Goal: Ask a question: Seek information or help from site administrators or community

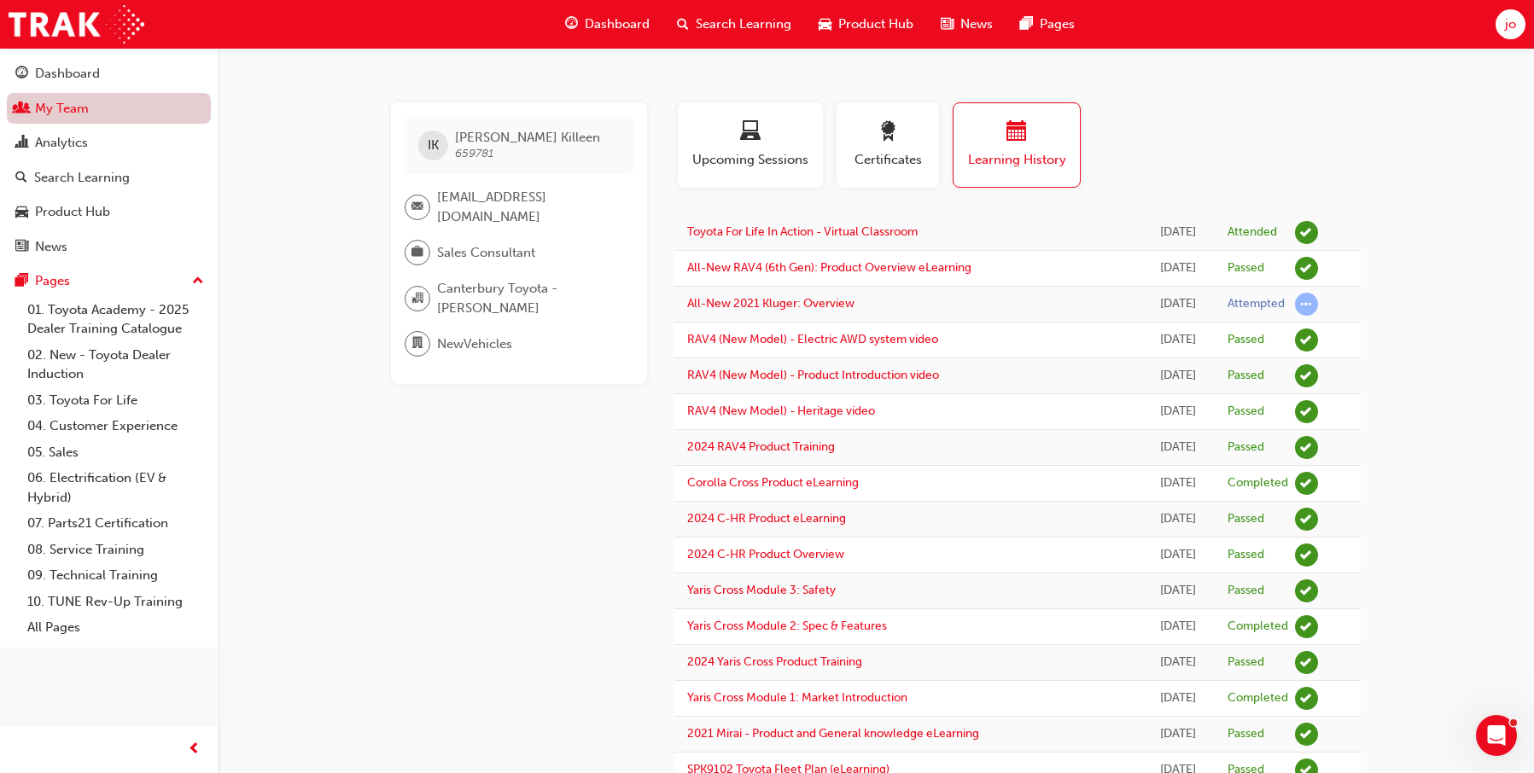
click at [41, 115] on link "My Team" at bounding box center [109, 109] width 204 height 32
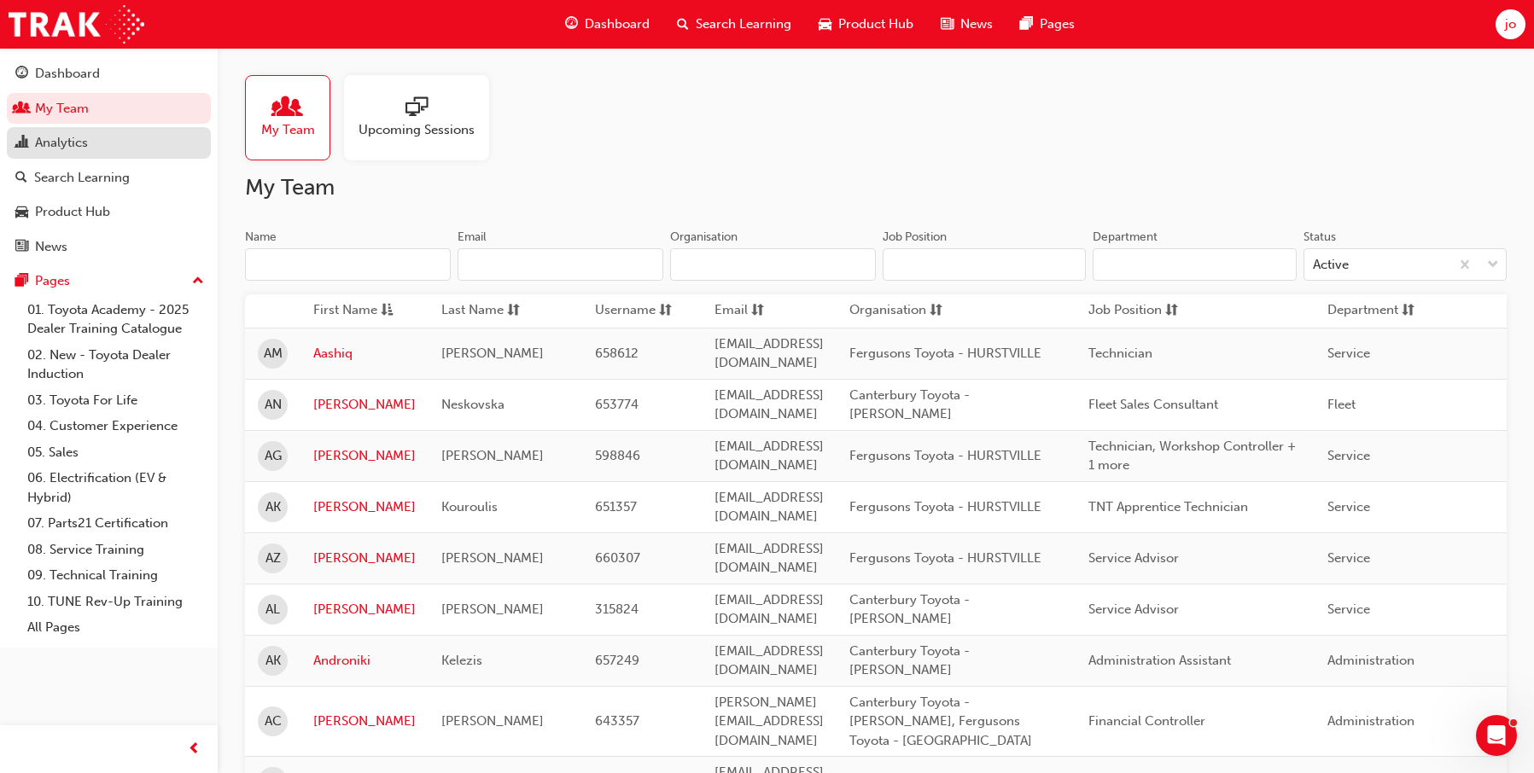
click at [75, 142] on div "Analytics" at bounding box center [61, 143] width 53 height 20
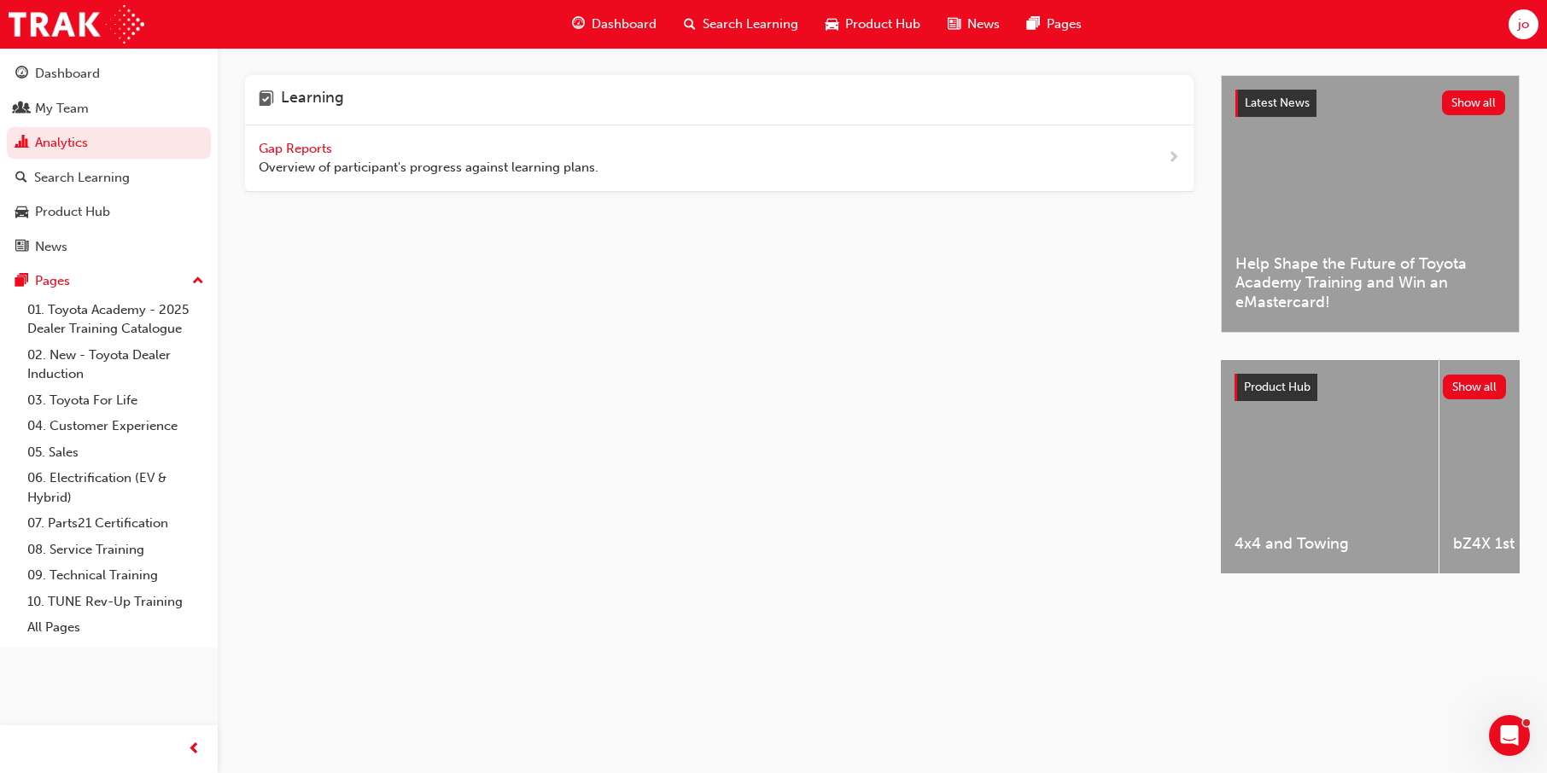
click at [313, 148] on span "Gap Reports" at bounding box center [297, 148] width 77 height 15
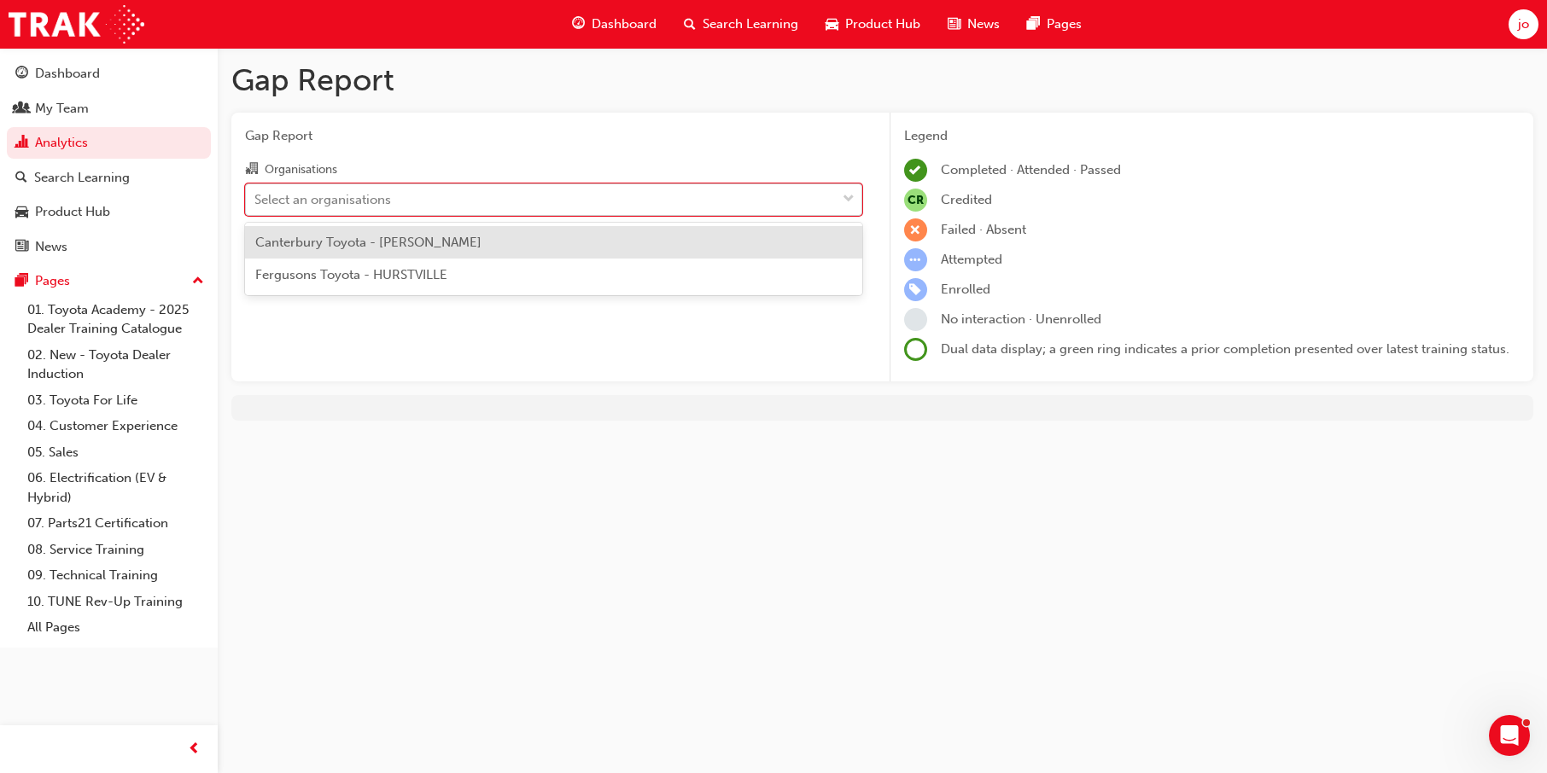
click at [438, 201] on div "Select an organisations" at bounding box center [541, 199] width 590 height 30
click at [256, 201] on input "Organisations option Canterbury Toyota - [PERSON_NAME] focused, 1 of 2. 2 resul…" at bounding box center [255, 198] width 2 height 15
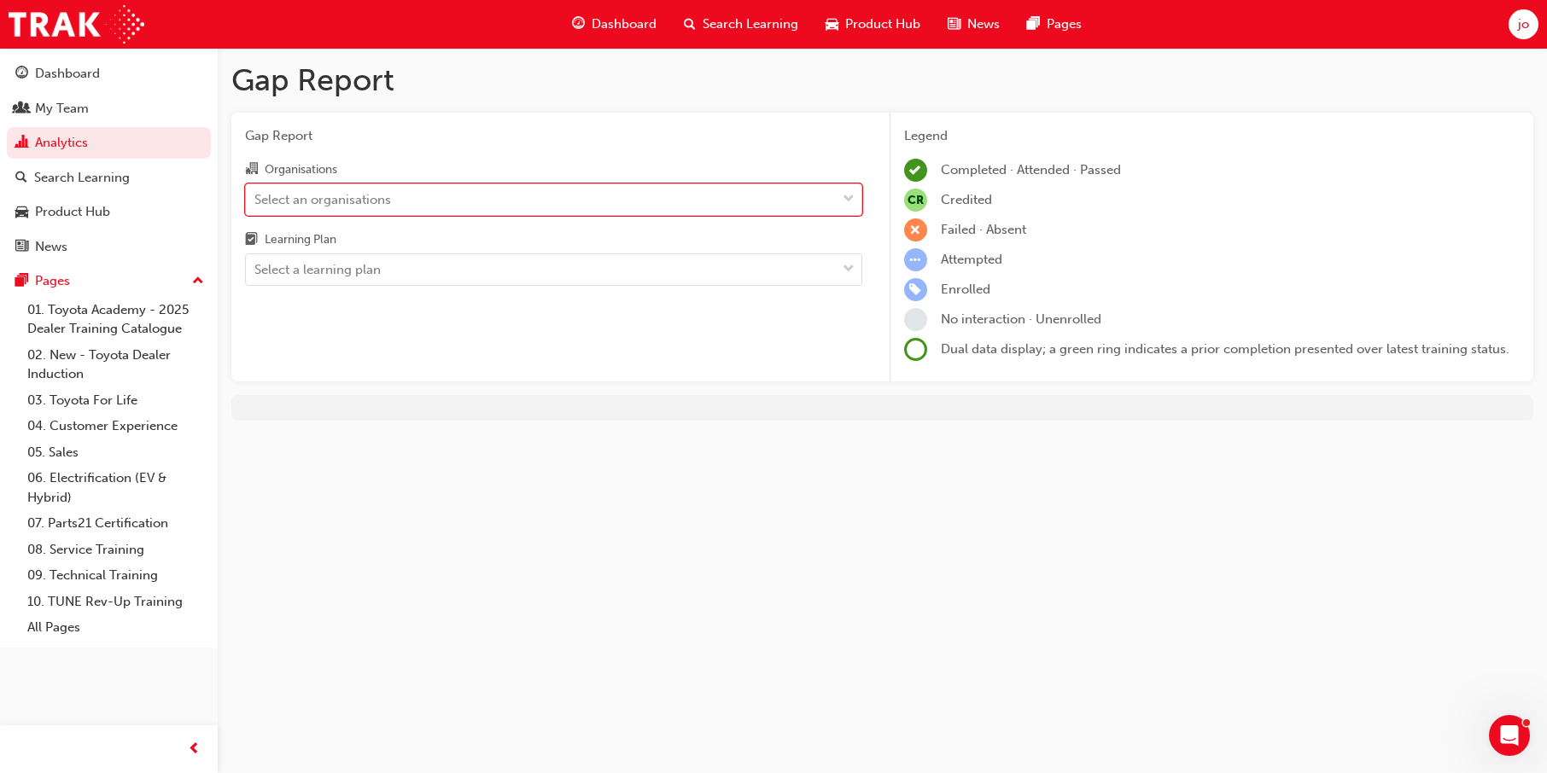
click at [438, 201] on div "Select an organisations" at bounding box center [541, 199] width 590 height 30
click at [256, 201] on input "Organisations 0 results available. Select is focused ,type to refine list, pres…" at bounding box center [255, 198] width 2 height 15
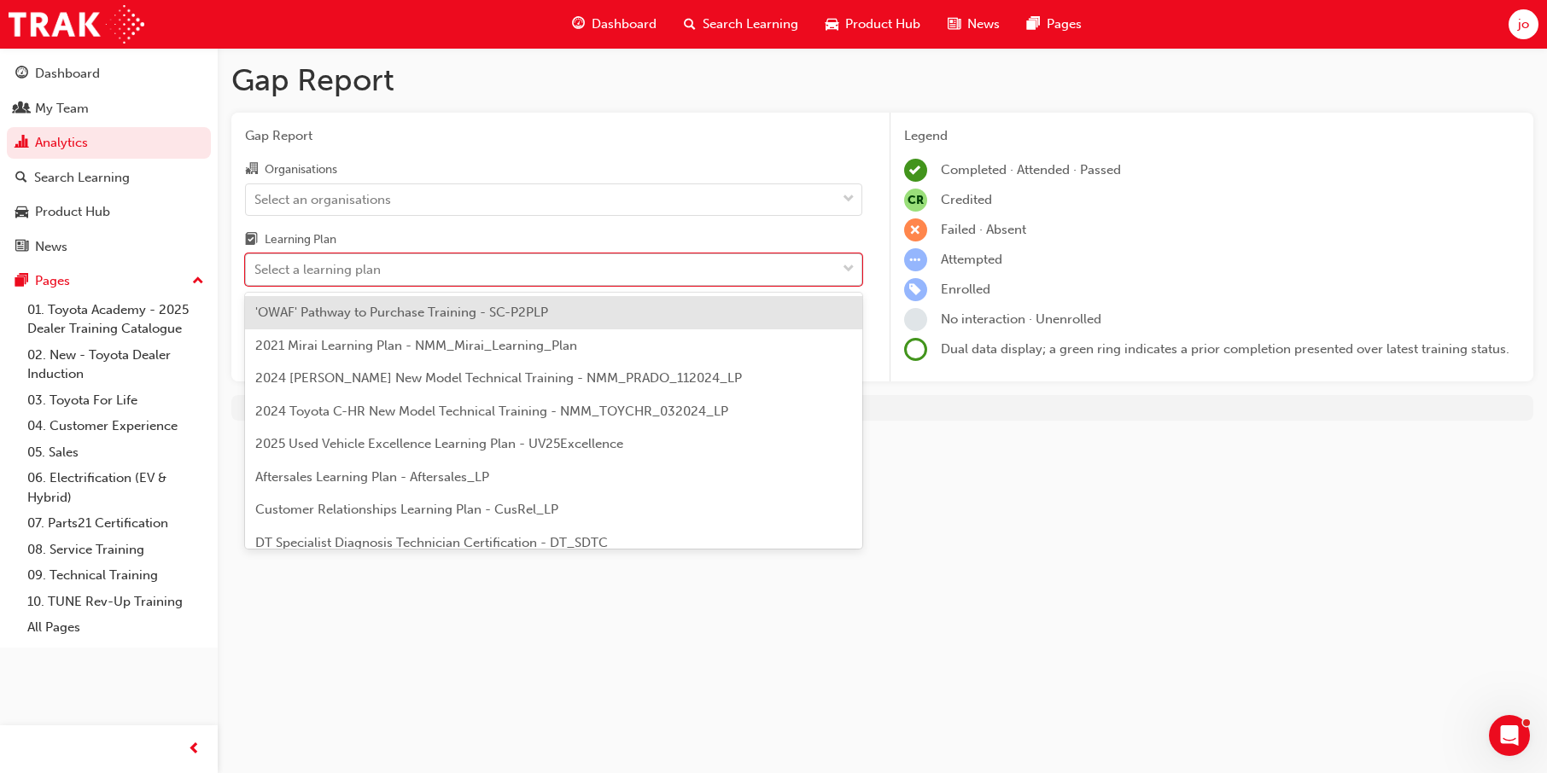
click at [428, 275] on div "Select a learning plan" at bounding box center [541, 270] width 590 height 30
click at [256, 275] on input "Learning Plan option 'OWAF' Pathway to Purchase Training - SC-P2PLP focused, 1 …" at bounding box center [255, 269] width 2 height 15
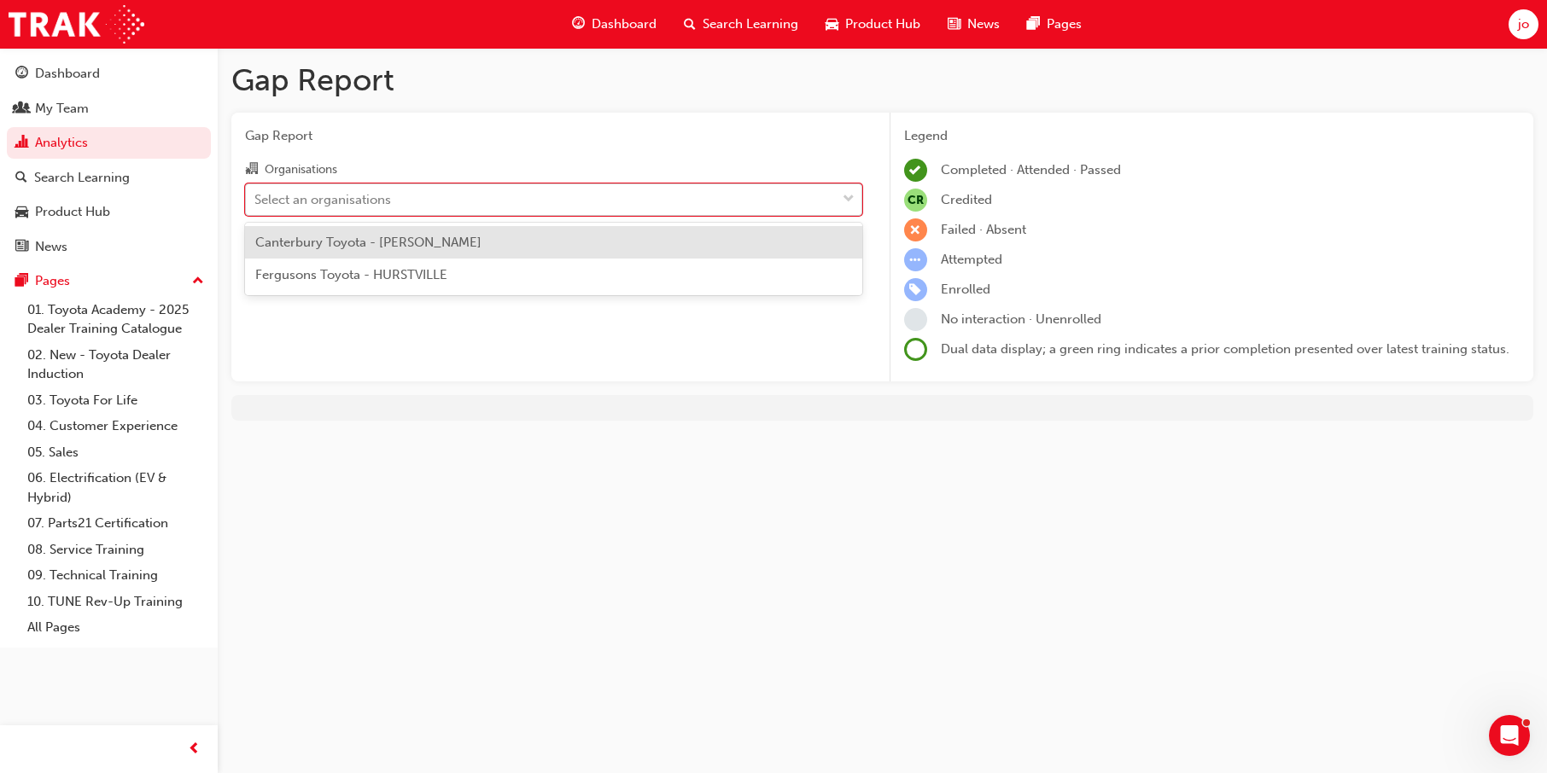
click at [415, 206] on div "Select an organisations" at bounding box center [541, 199] width 590 height 30
click at [256, 206] on input "Organisations option Canterbury Toyota - [PERSON_NAME] focused, 1 of 2. 2 resul…" at bounding box center [255, 198] width 2 height 15
click at [407, 240] on span "Canterbury Toyota - [PERSON_NAME]" at bounding box center [368, 242] width 226 height 15
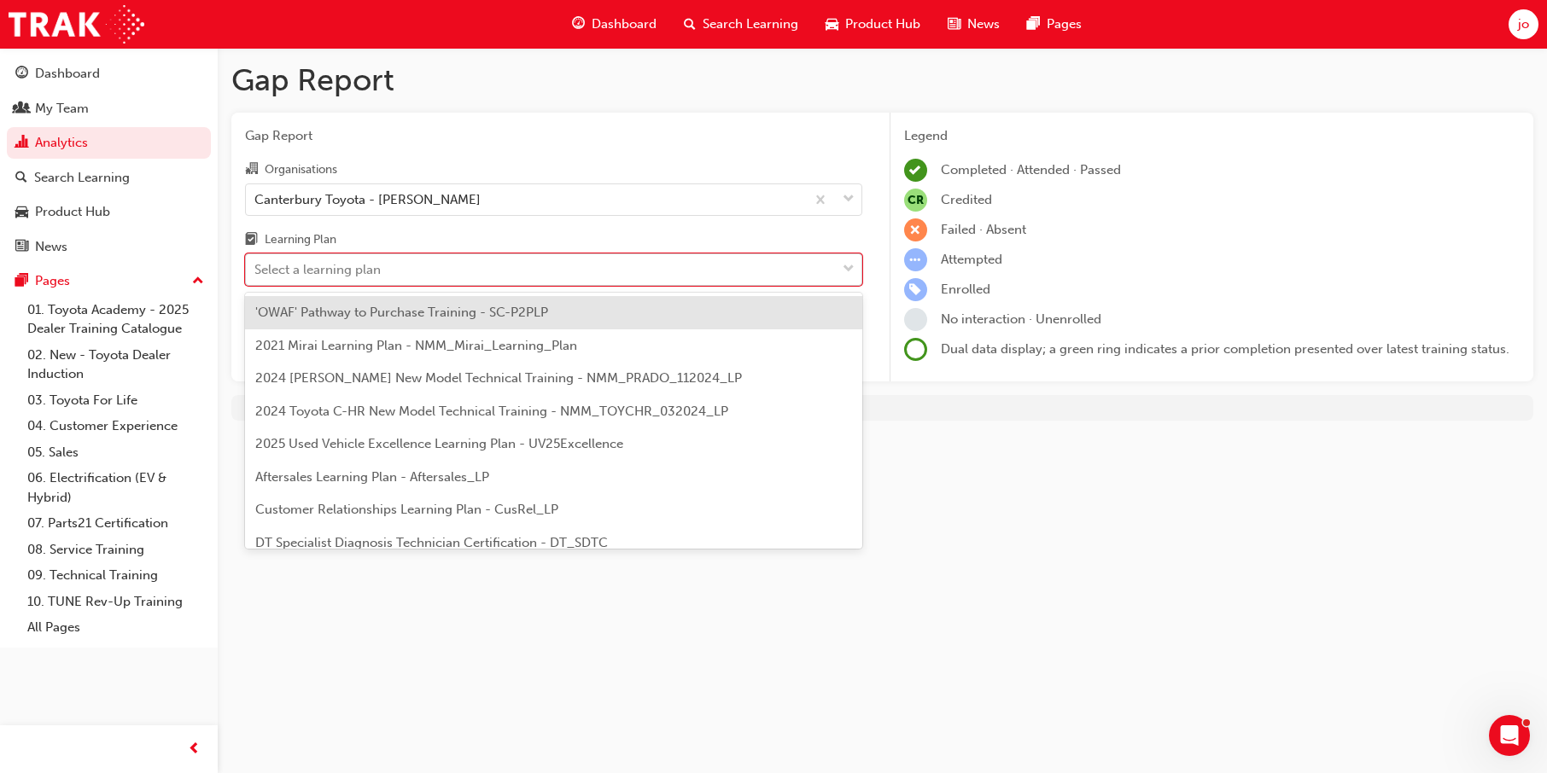
click at [407, 265] on div "Select a learning plan" at bounding box center [541, 270] width 590 height 30
click at [256, 265] on input "Learning Plan option 'OWAF' Pathway to Purchase Training - SC-P2PLP focused, 1 …" at bounding box center [255, 269] width 2 height 15
click at [473, 314] on span "'OWAF' Pathway to Purchase Training - SC-P2PLP" at bounding box center [401, 312] width 293 height 15
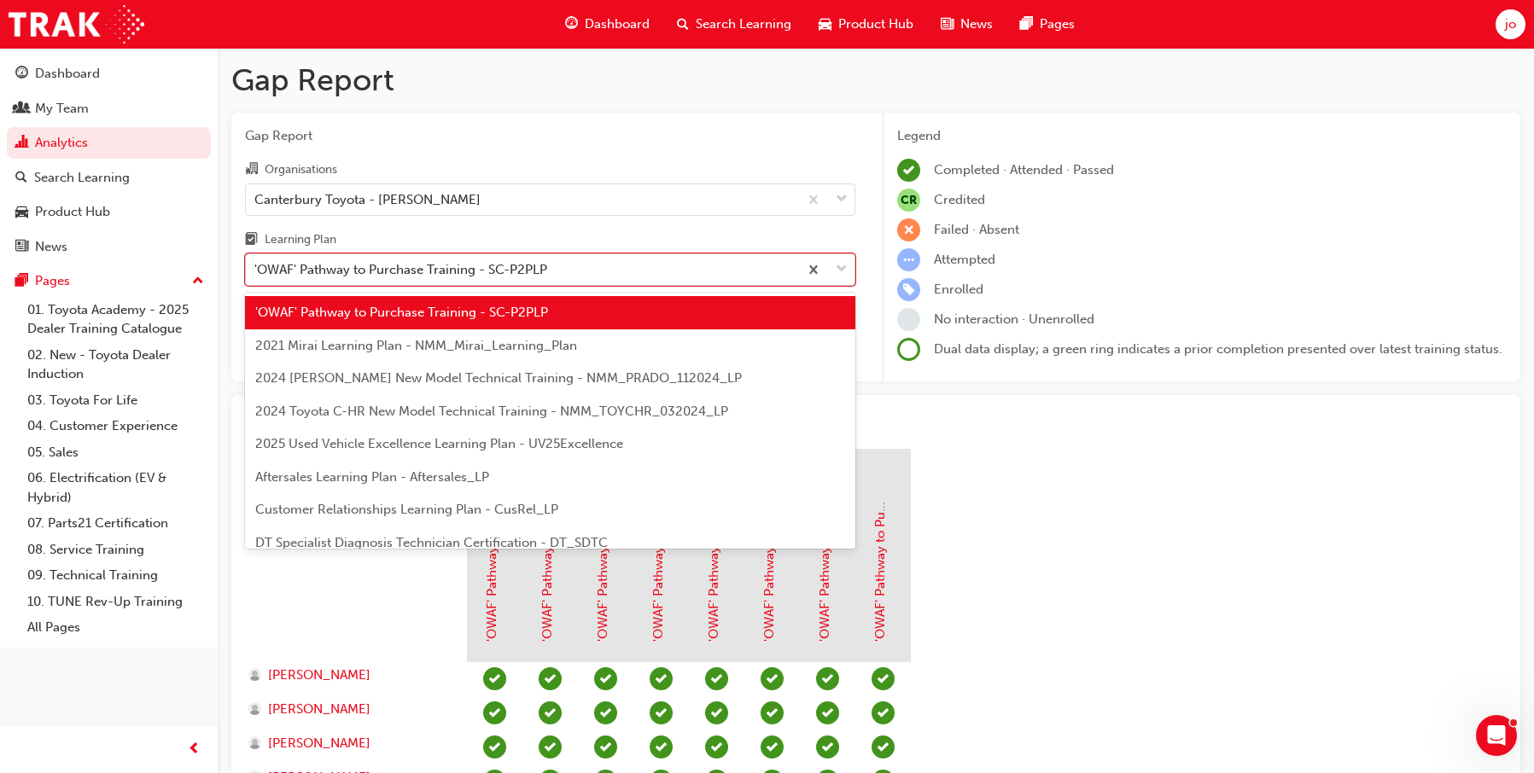
click at [568, 272] on div "'OWAF' Pathway to Purchase Training - SC-P2PLP" at bounding box center [522, 270] width 552 height 30
click at [256, 272] on input "Learning Plan option 'OWAF' Pathway to Purchase Training - SC-P2PLP, selected. …" at bounding box center [255, 269] width 2 height 15
click at [517, 354] on div "2021 Mirai Learning Plan - NMM_Mirai_Learning_Plan" at bounding box center [550, 345] width 610 height 33
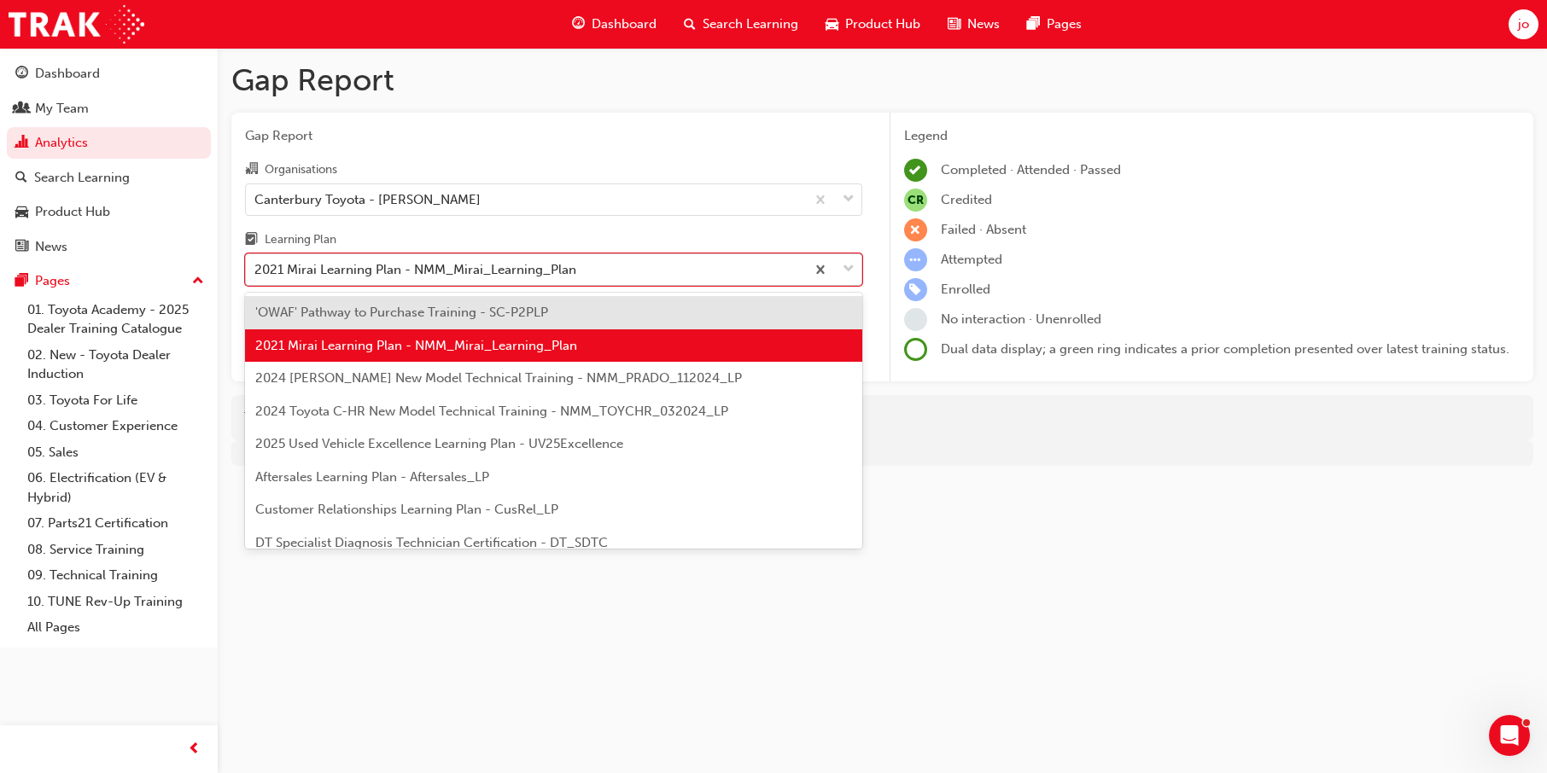
click at [593, 265] on div "2021 Mirai Learning Plan - NMM_Mirai_Learning_Plan" at bounding box center [525, 270] width 559 height 30
click at [256, 265] on input "Learning Plan option 2021 Mirai Learning Plan - NMM_Mirai_Learning_Plan, select…" at bounding box center [255, 269] width 2 height 15
click at [555, 376] on span "2024 [PERSON_NAME] New Model Technical Training - NMM_PRADO_112024_LP" at bounding box center [498, 377] width 487 height 15
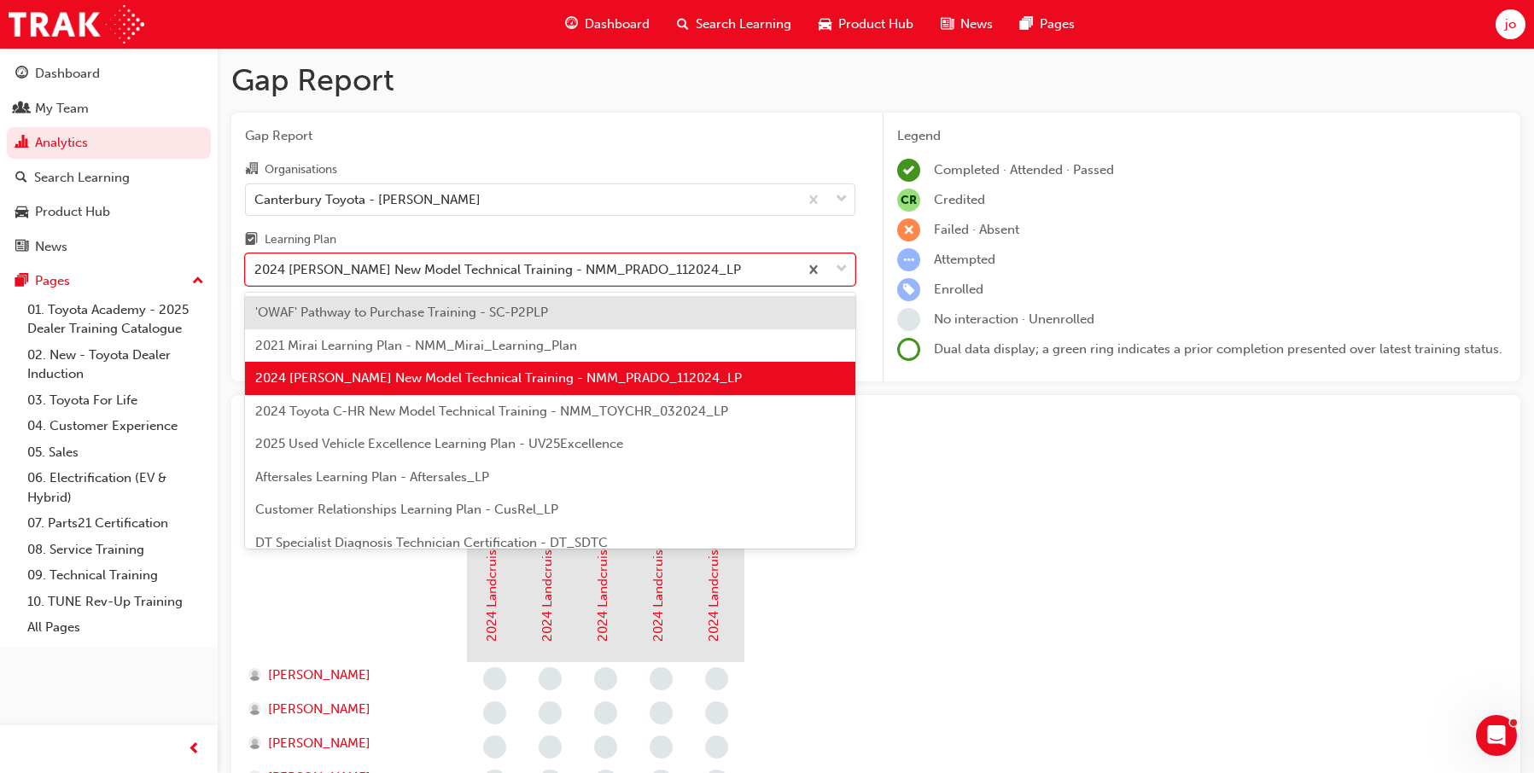
click at [567, 270] on div "2024 [PERSON_NAME] New Model Technical Training - NMM_PRADO_112024_LP" at bounding box center [497, 270] width 487 height 20
click at [256, 270] on input "Learning Plan option 2024 [PERSON_NAME] New Model Technical Training - NMM_PRAD…" at bounding box center [255, 269] width 2 height 15
click at [508, 407] on span "2024 Toyota C-HR New Model Technical Training - NMM_TOYCHR_032024_LP" at bounding box center [491, 411] width 473 height 15
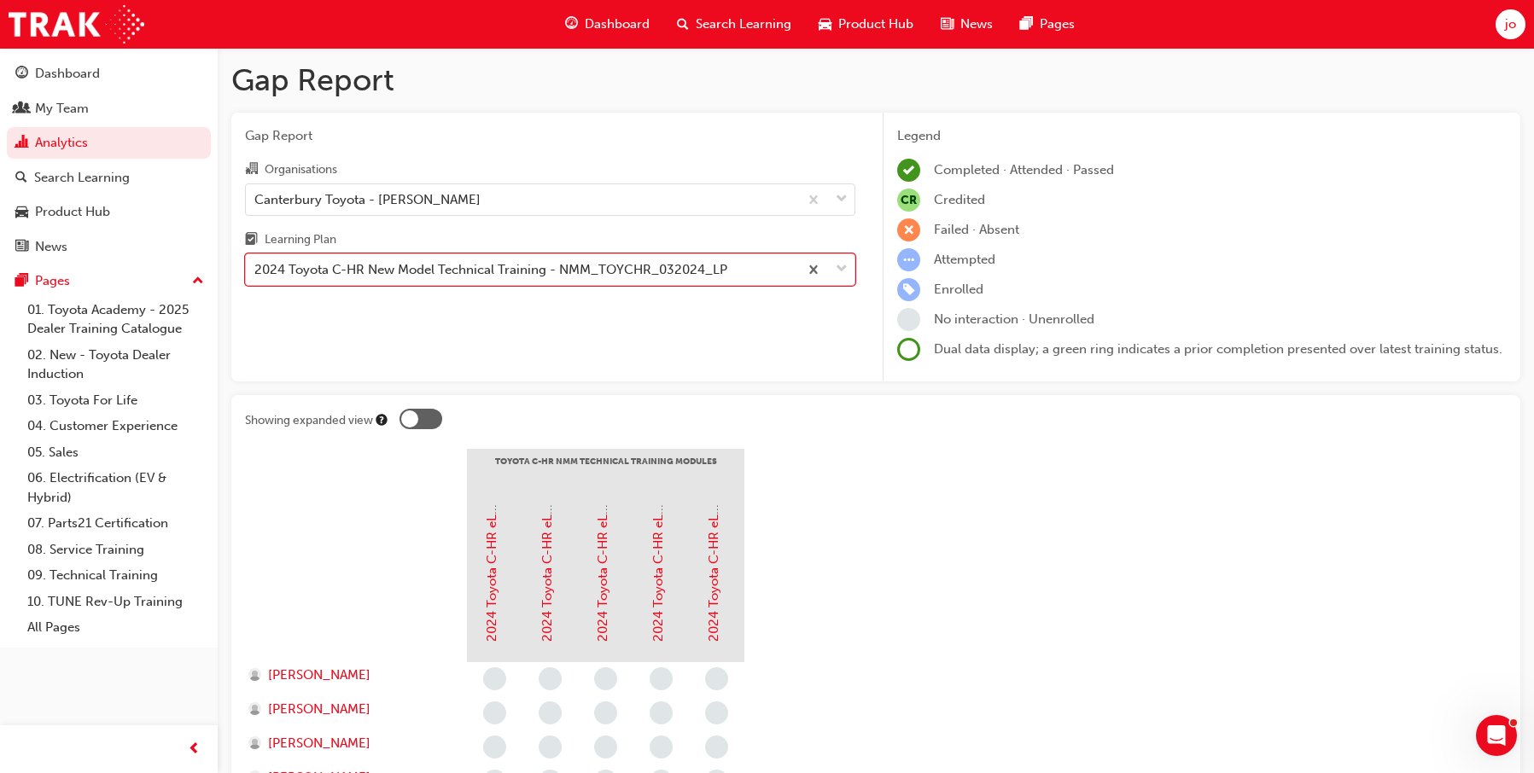
click at [571, 274] on div "2024 Toyota C-HR New Model Technical Training - NMM_TOYCHR_032024_LP" at bounding box center [490, 270] width 473 height 20
click at [256, 274] on input "Learning Plan option 2024 Toyota C-HR New Model Technical Training - NMM_TOYCHR…" at bounding box center [255, 269] width 2 height 15
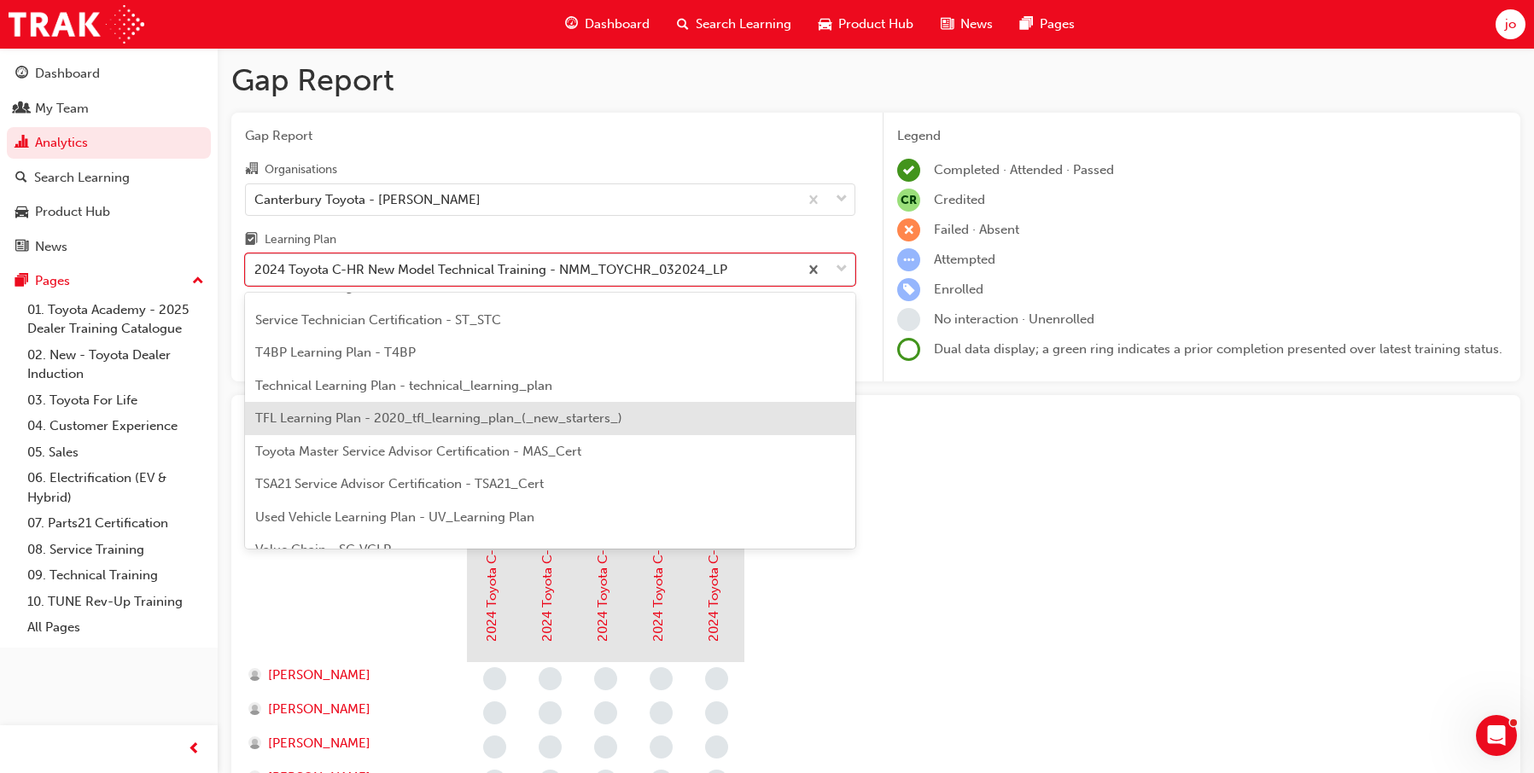
scroll to position [737, 0]
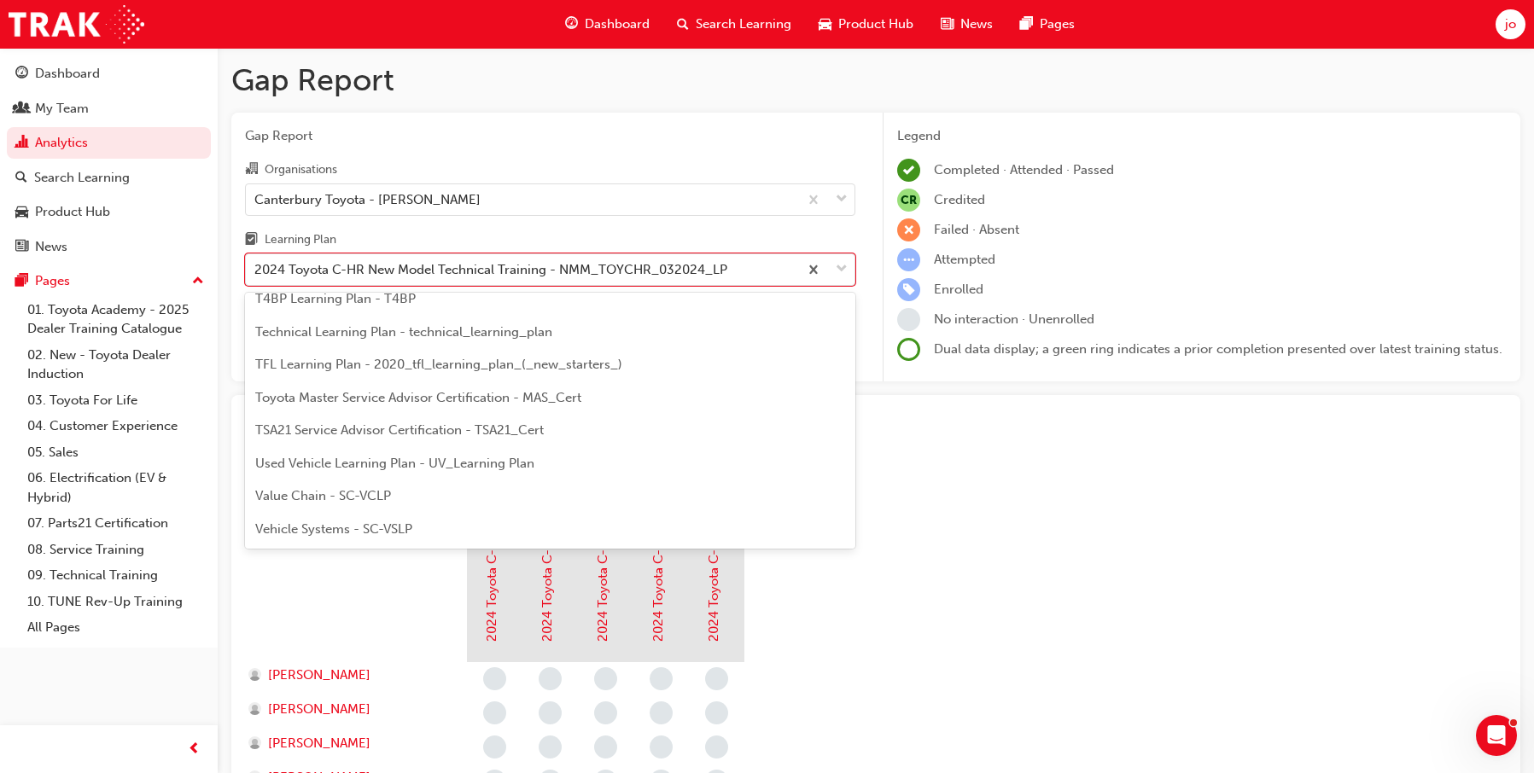
click at [347, 500] on span "Value Chain - SC-VCLP" at bounding box center [323, 495] width 136 height 15
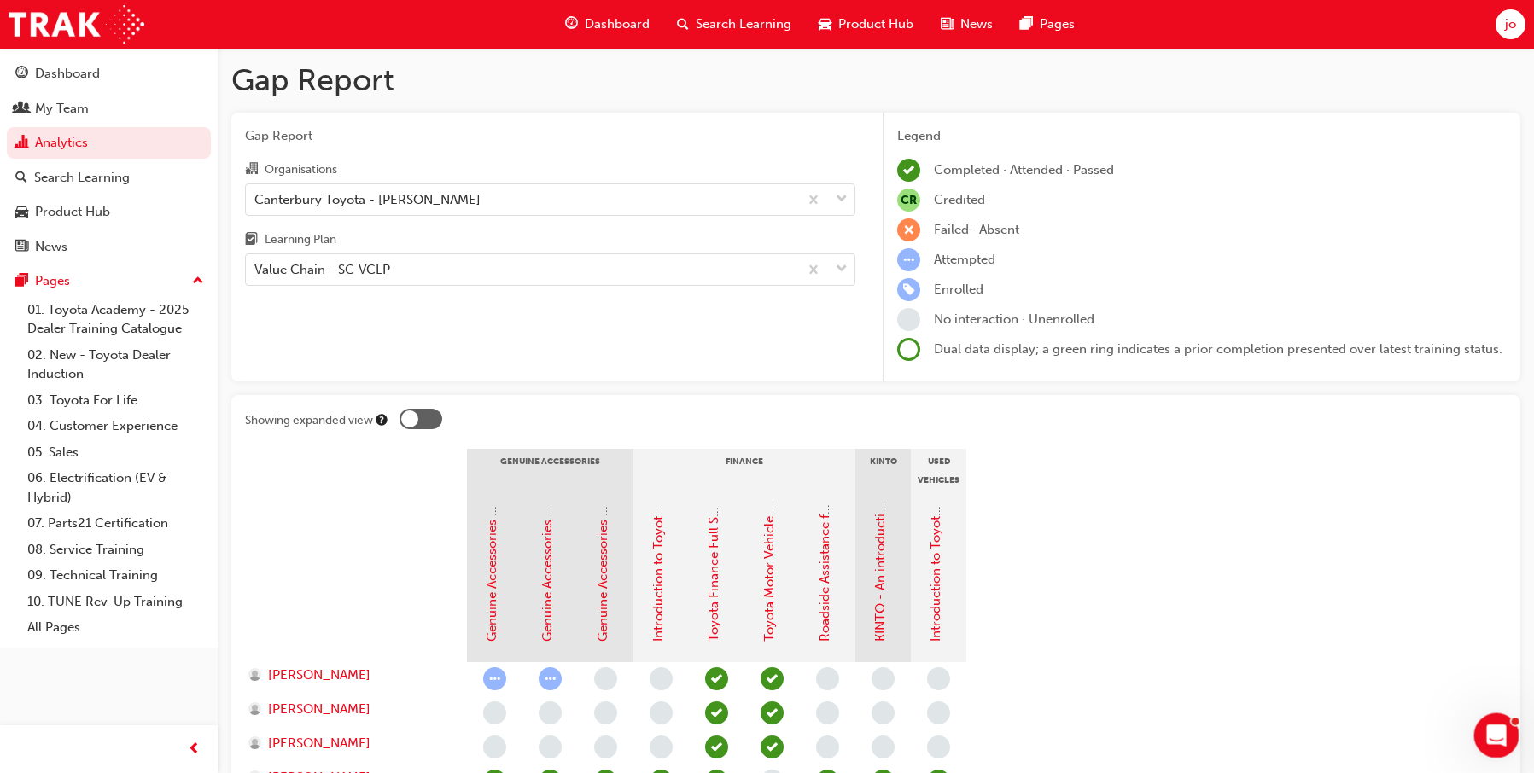
click at [1507, 731] on div "Open Intercom Messenger" at bounding box center [1494, 733] width 56 height 56
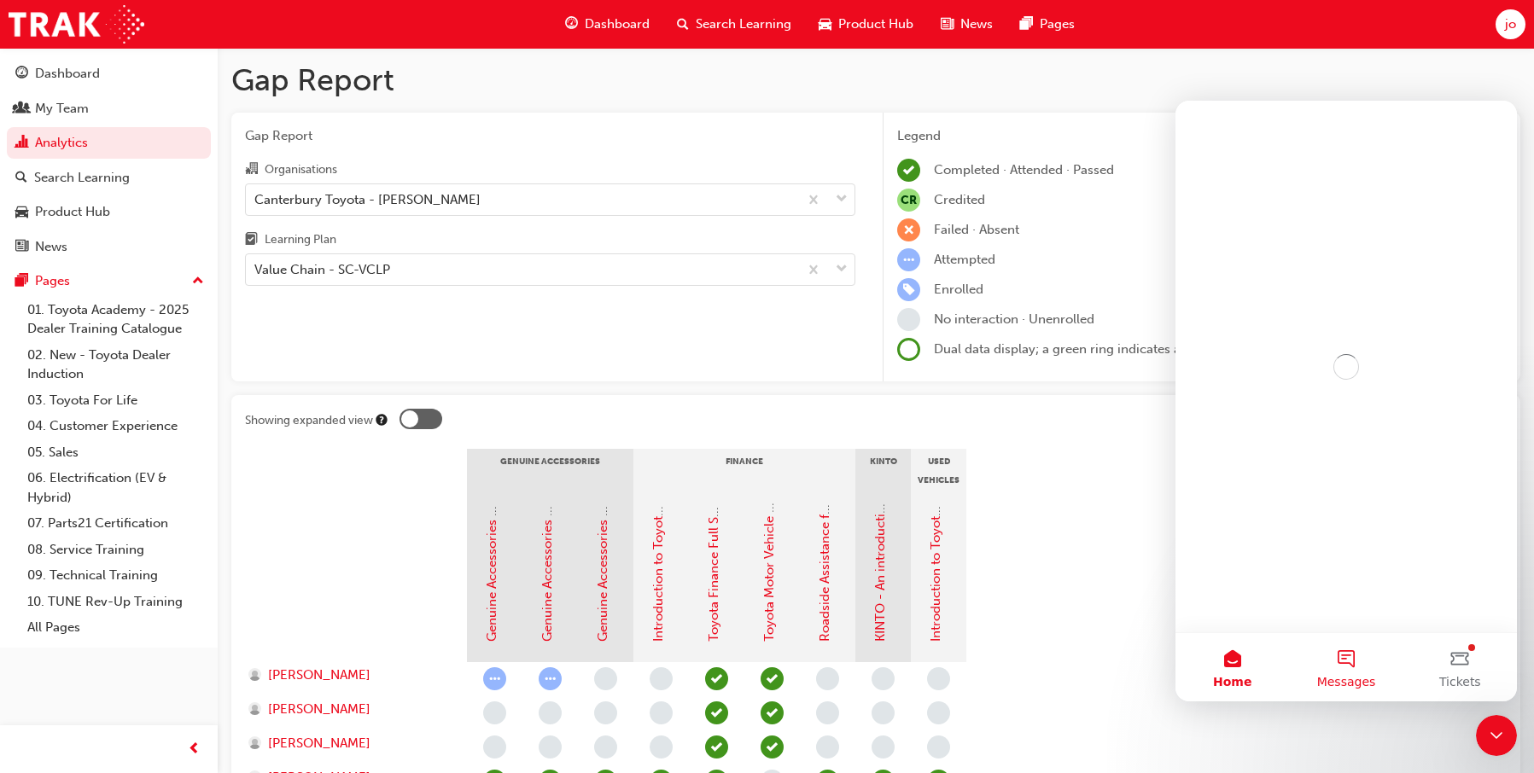
click at [1346, 665] on button "Messages" at bounding box center [1346, 667] width 114 height 68
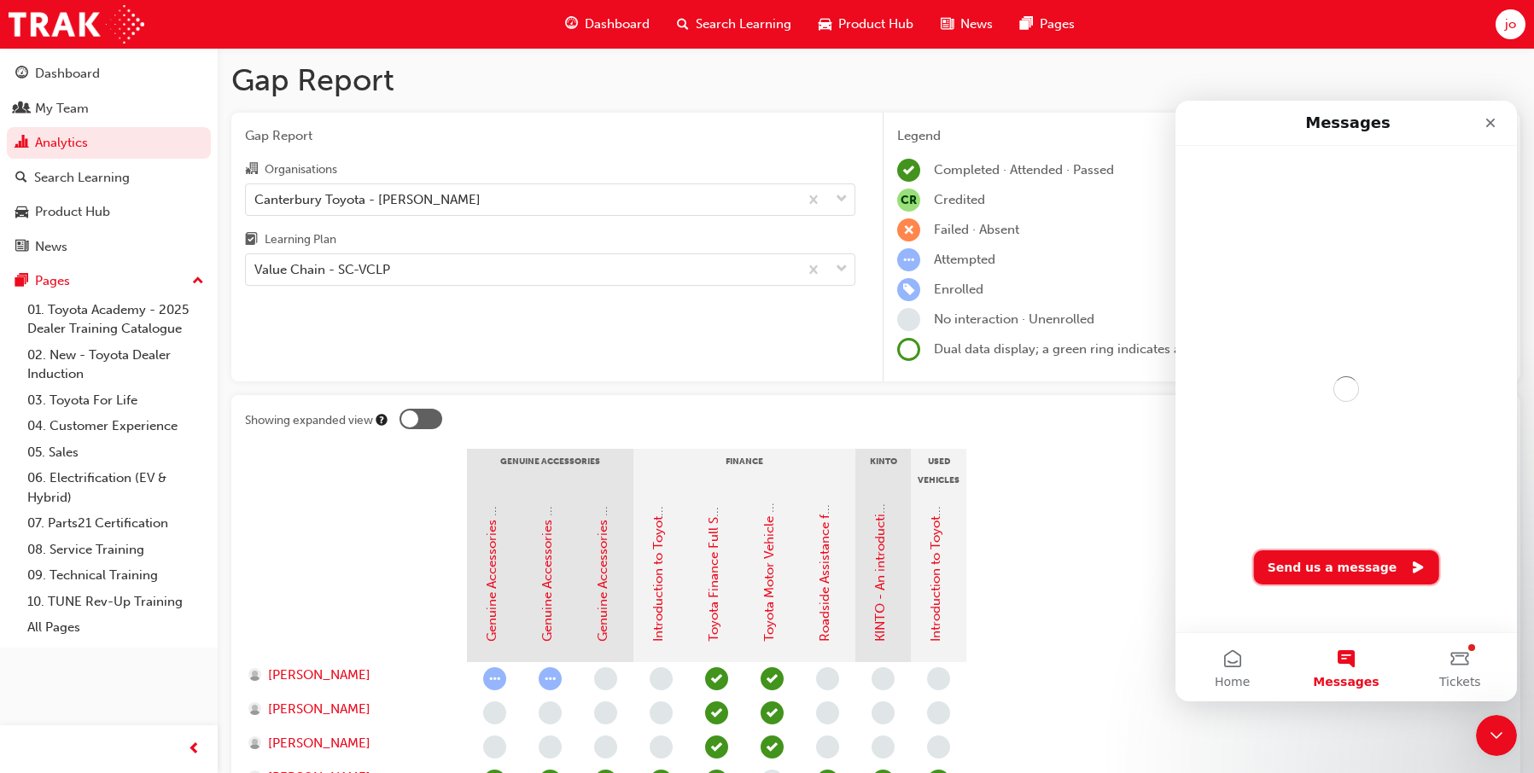
click at [1334, 559] on button "Send us a message" at bounding box center [1346, 568] width 185 height 34
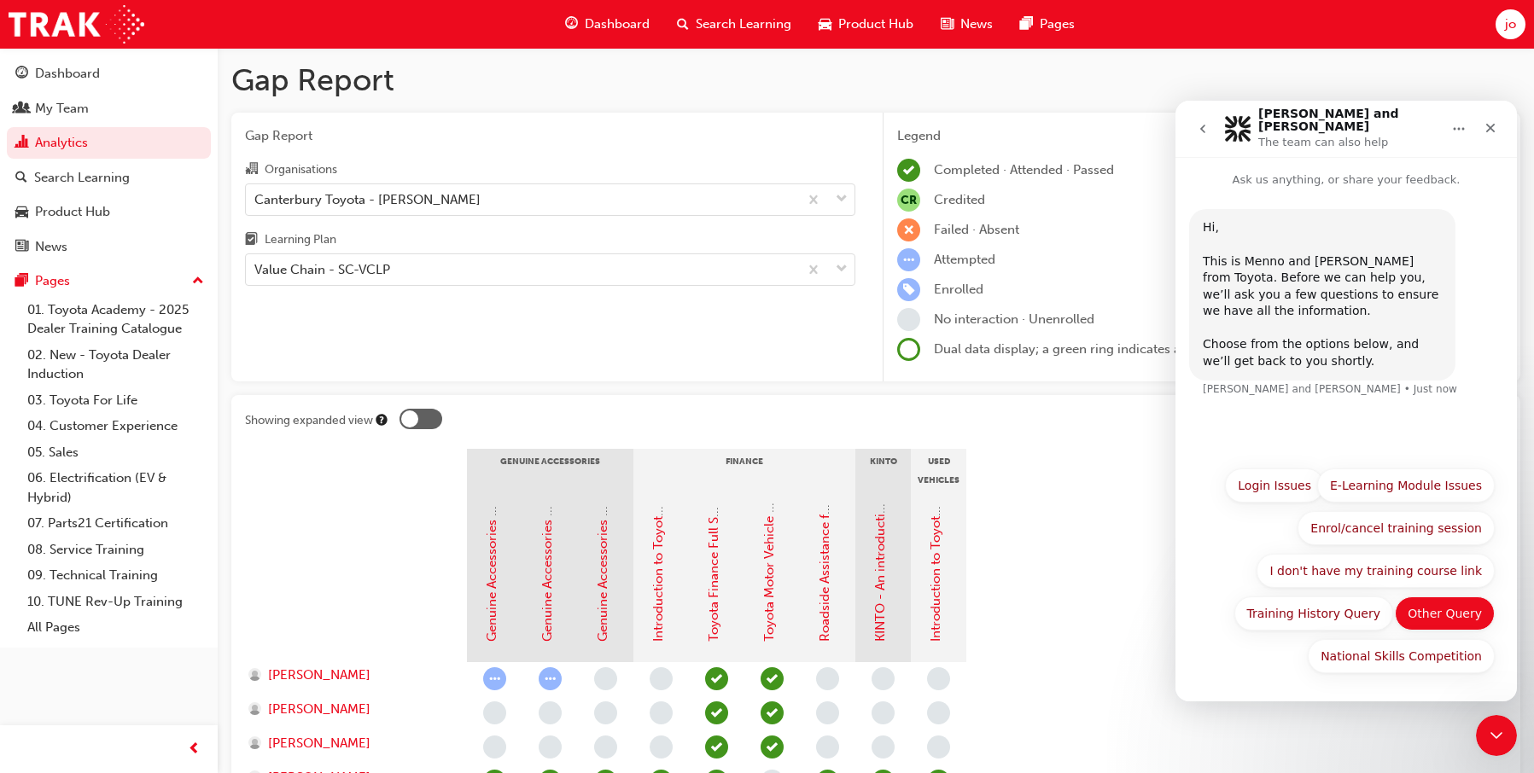
click at [1450, 612] on button "Other Query" at bounding box center [1445, 614] width 100 height 34
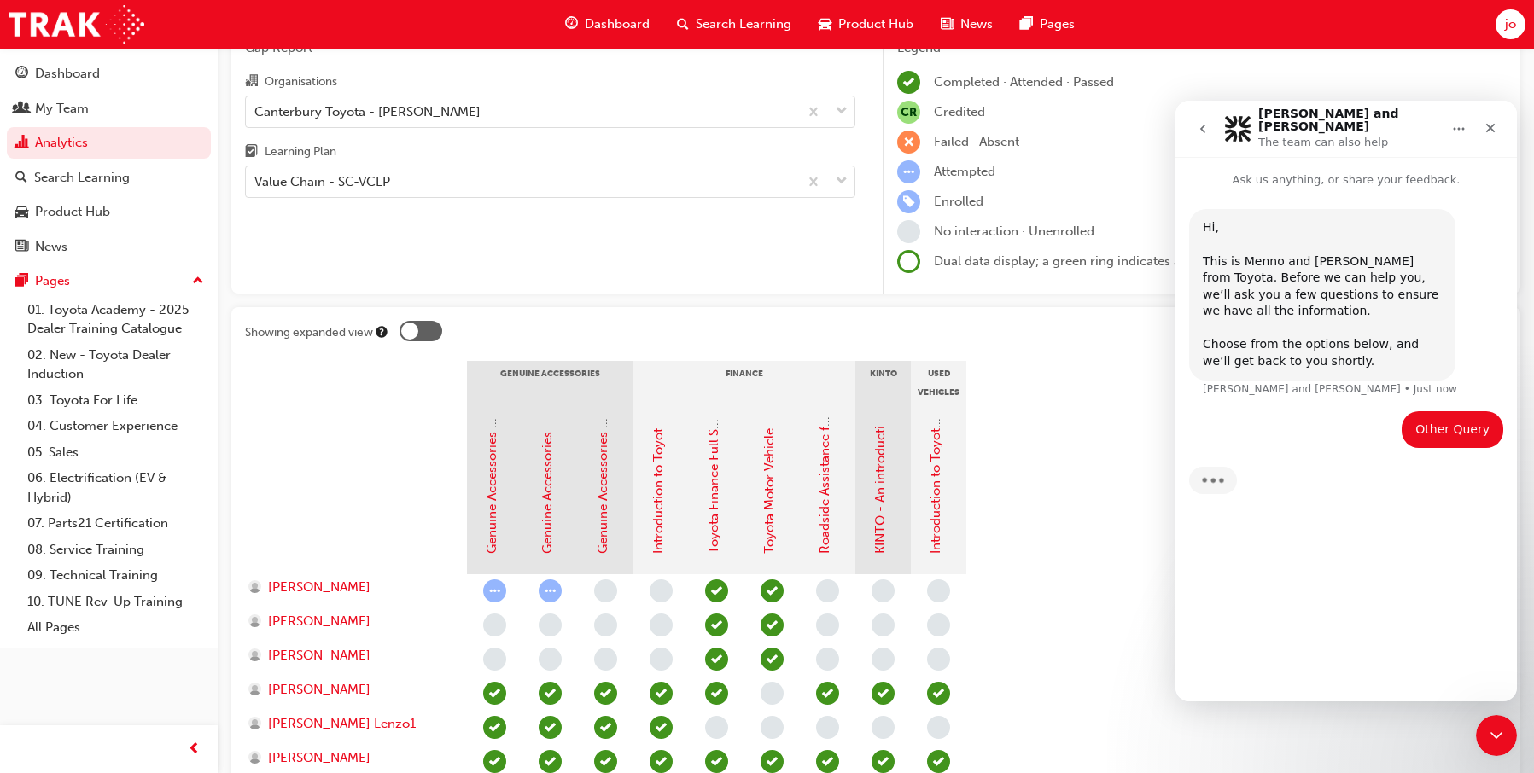
scroll to position [256, 0]
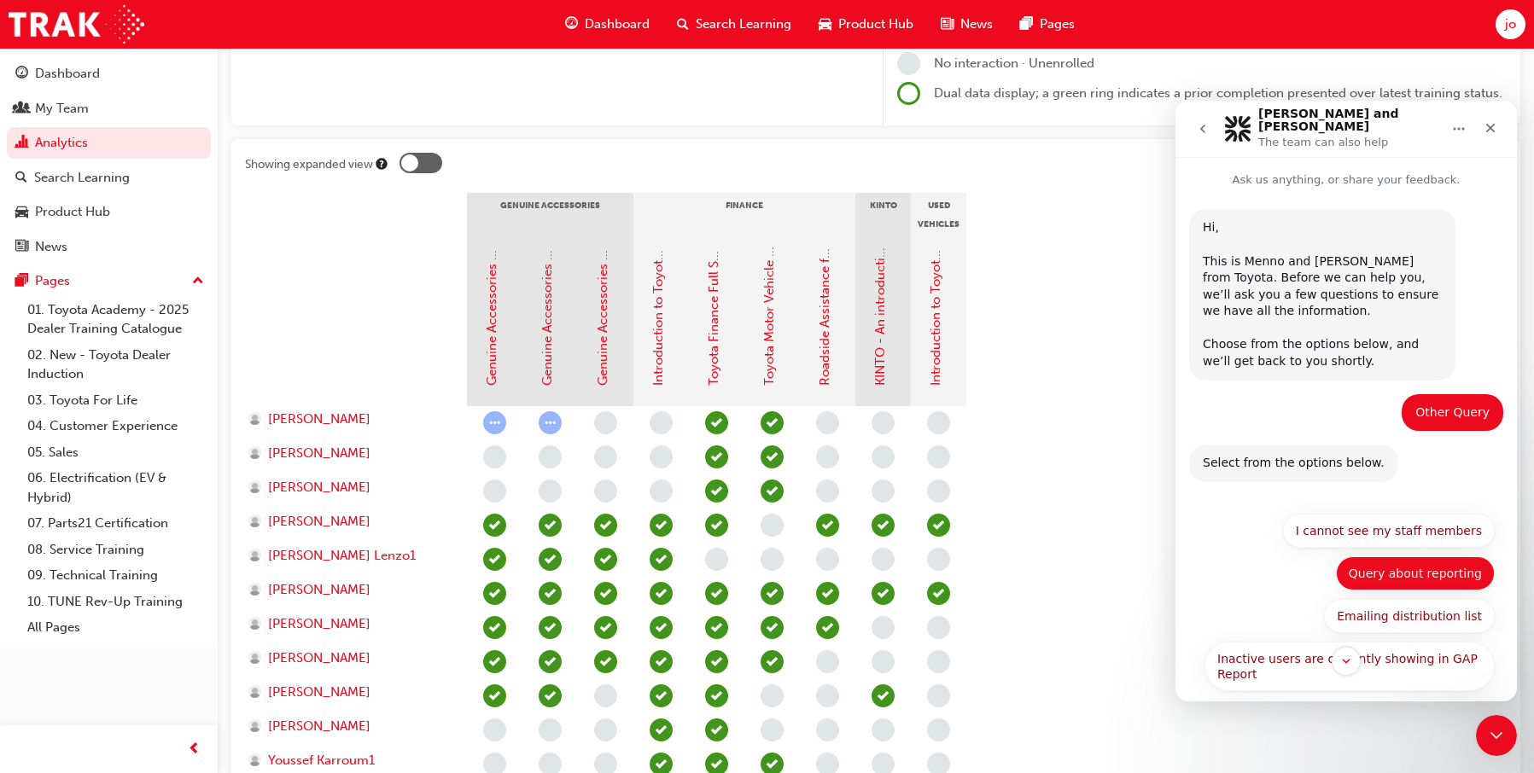
click at [1378, 557] on button "Query about reporting" at bounding box center [1415, 574] width 159 height 34
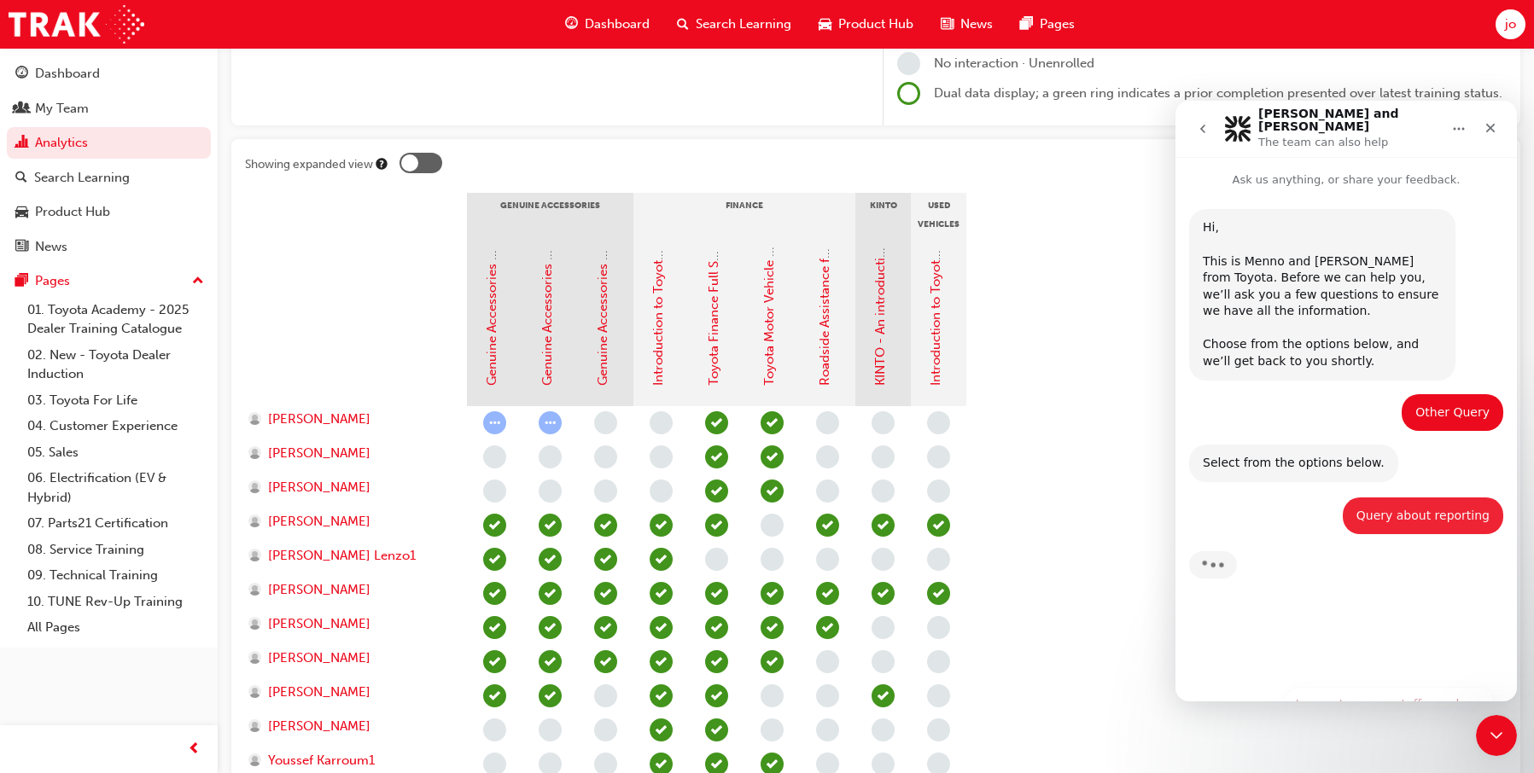
scroll to position [0, 0]
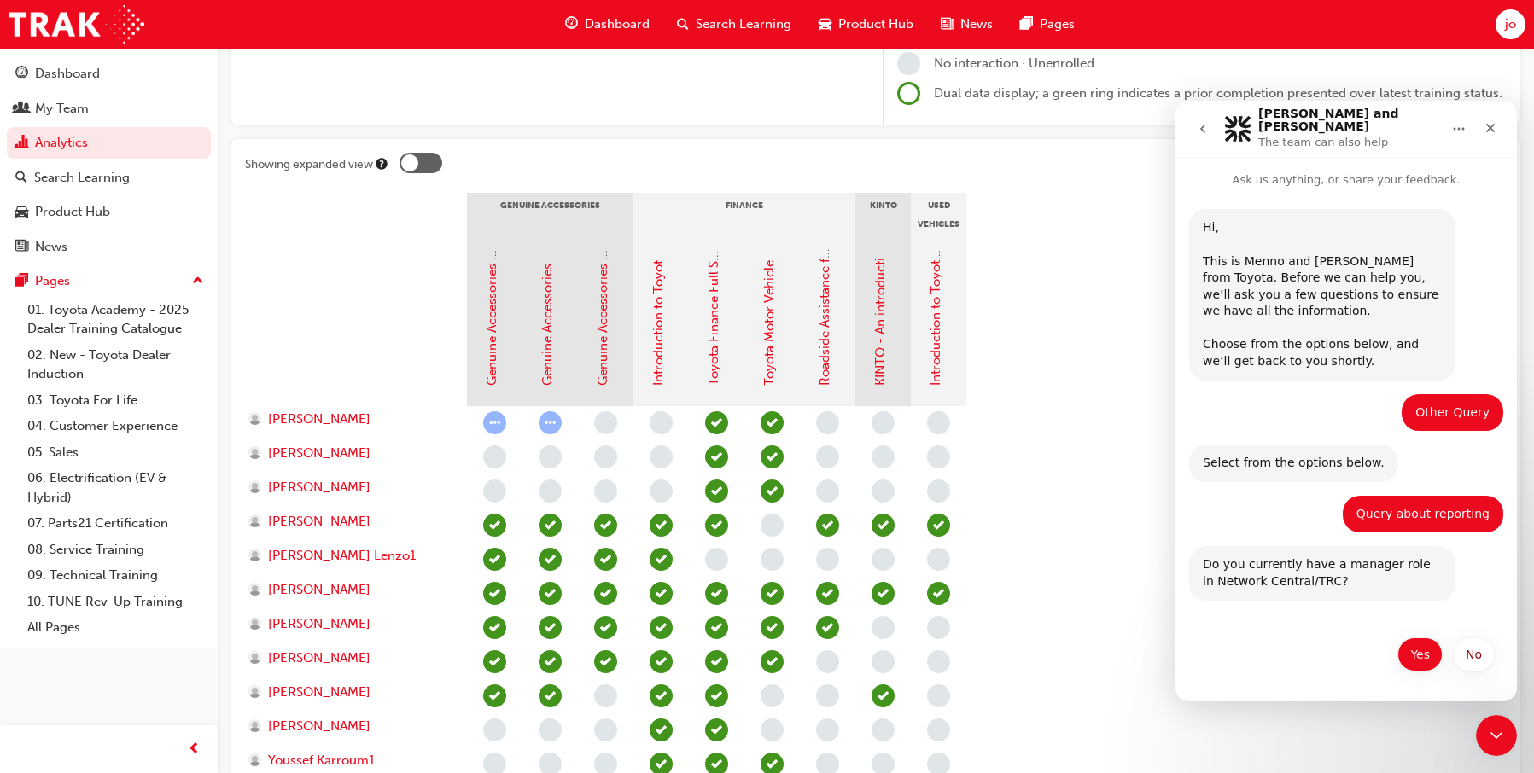
click at [1424, 653] on button "Yes" at bounding box center [1419, 655] width 45 height 34
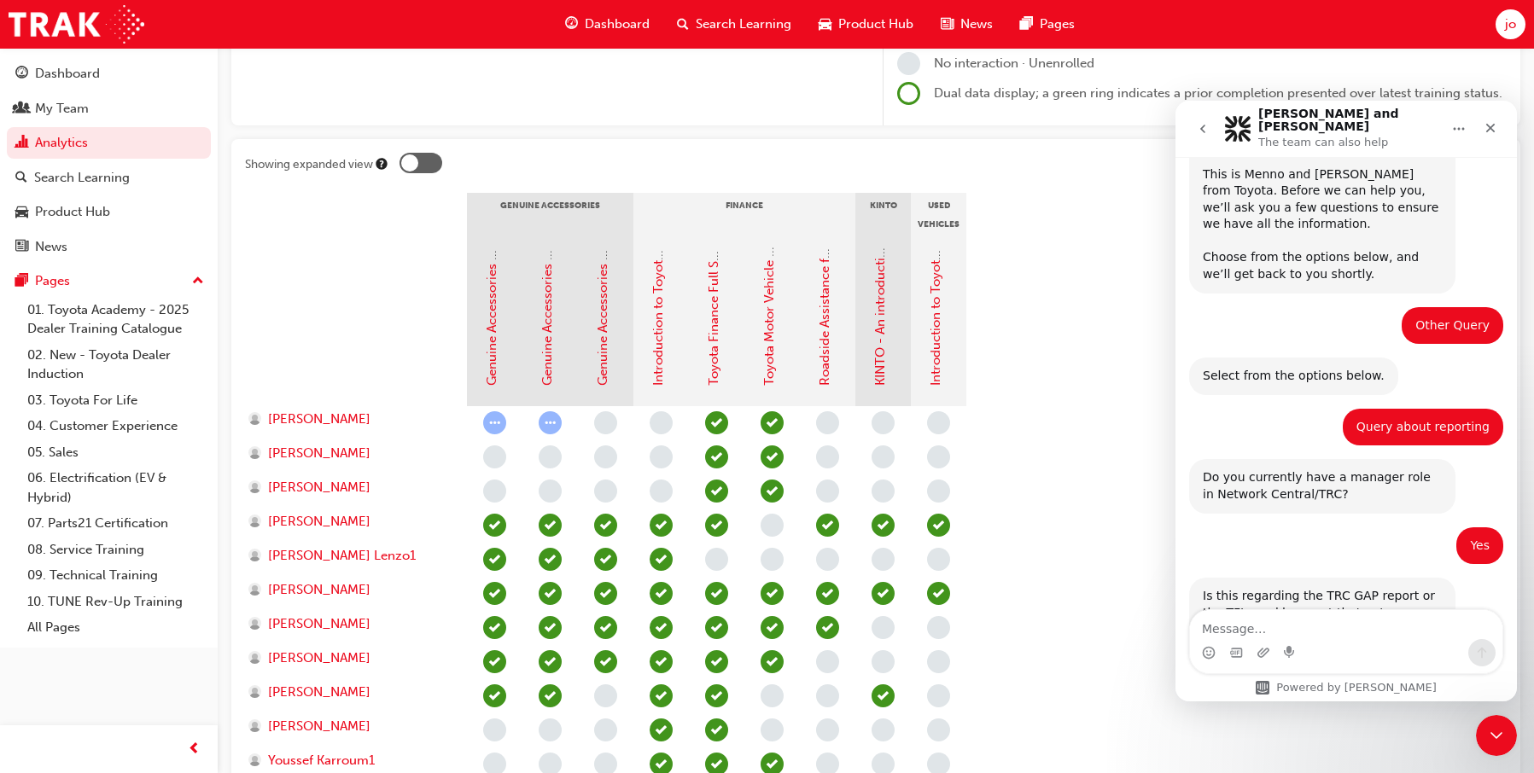
scroll to position [134, 0]
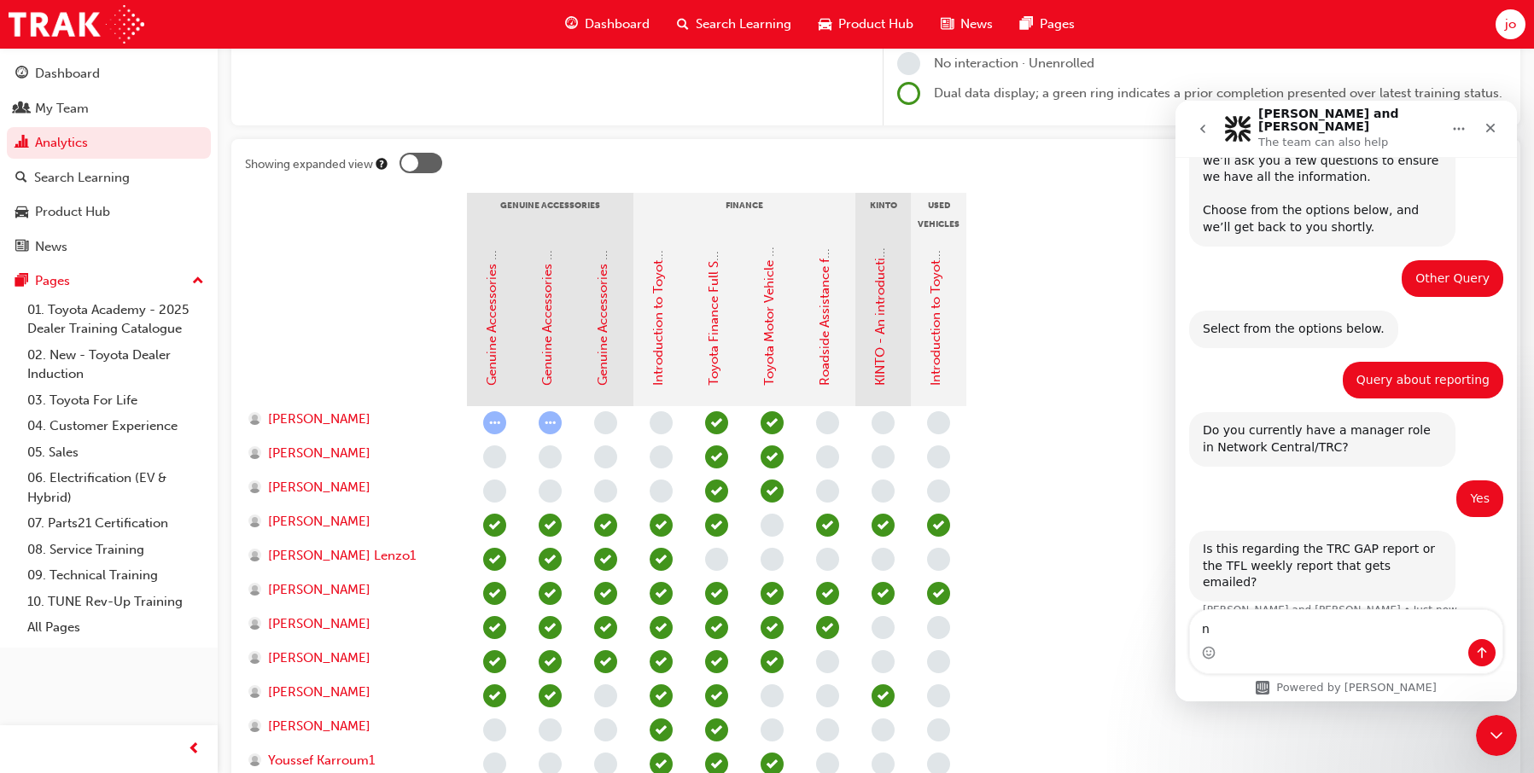
type textarea "no"
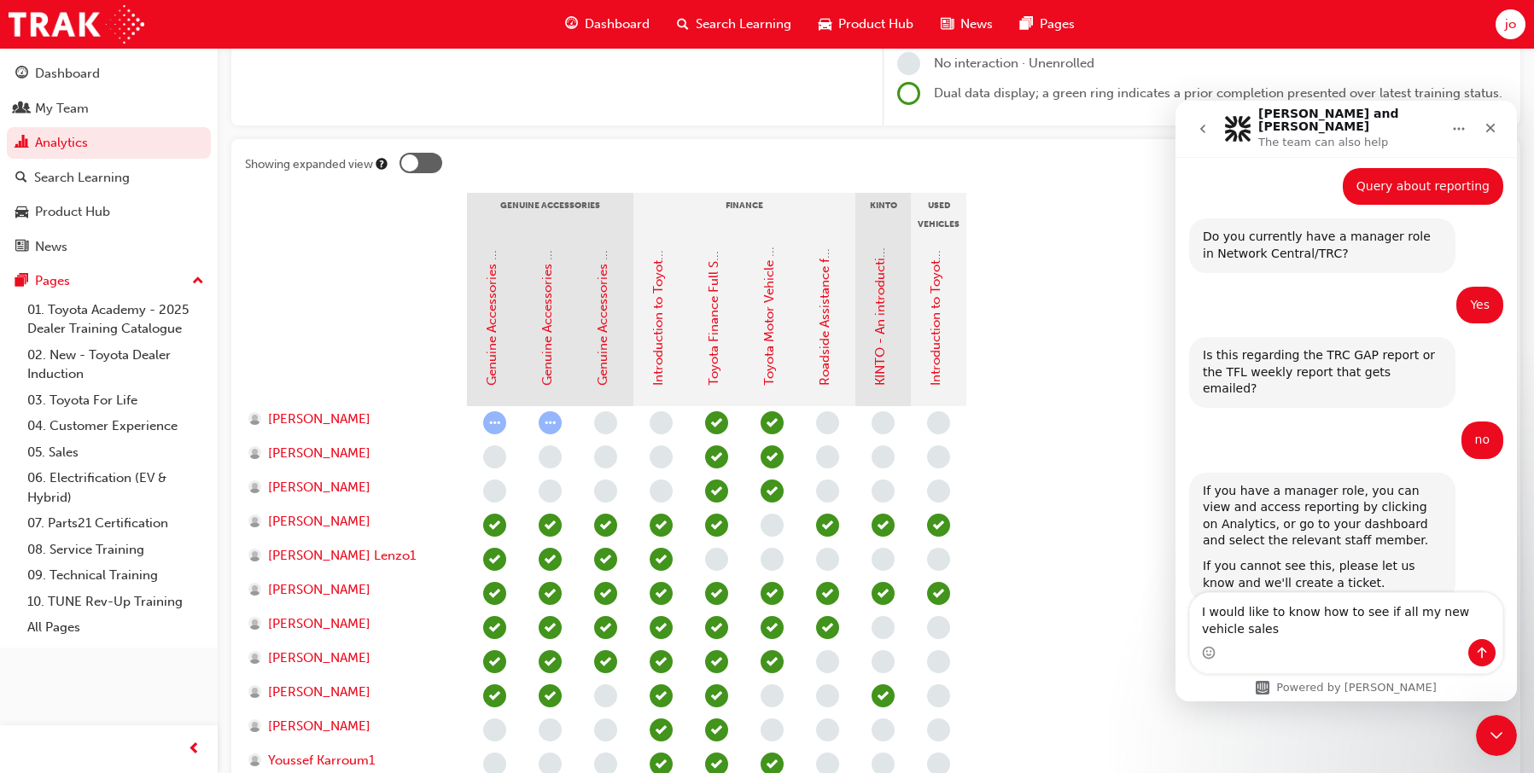
scroll to position [345, 0]
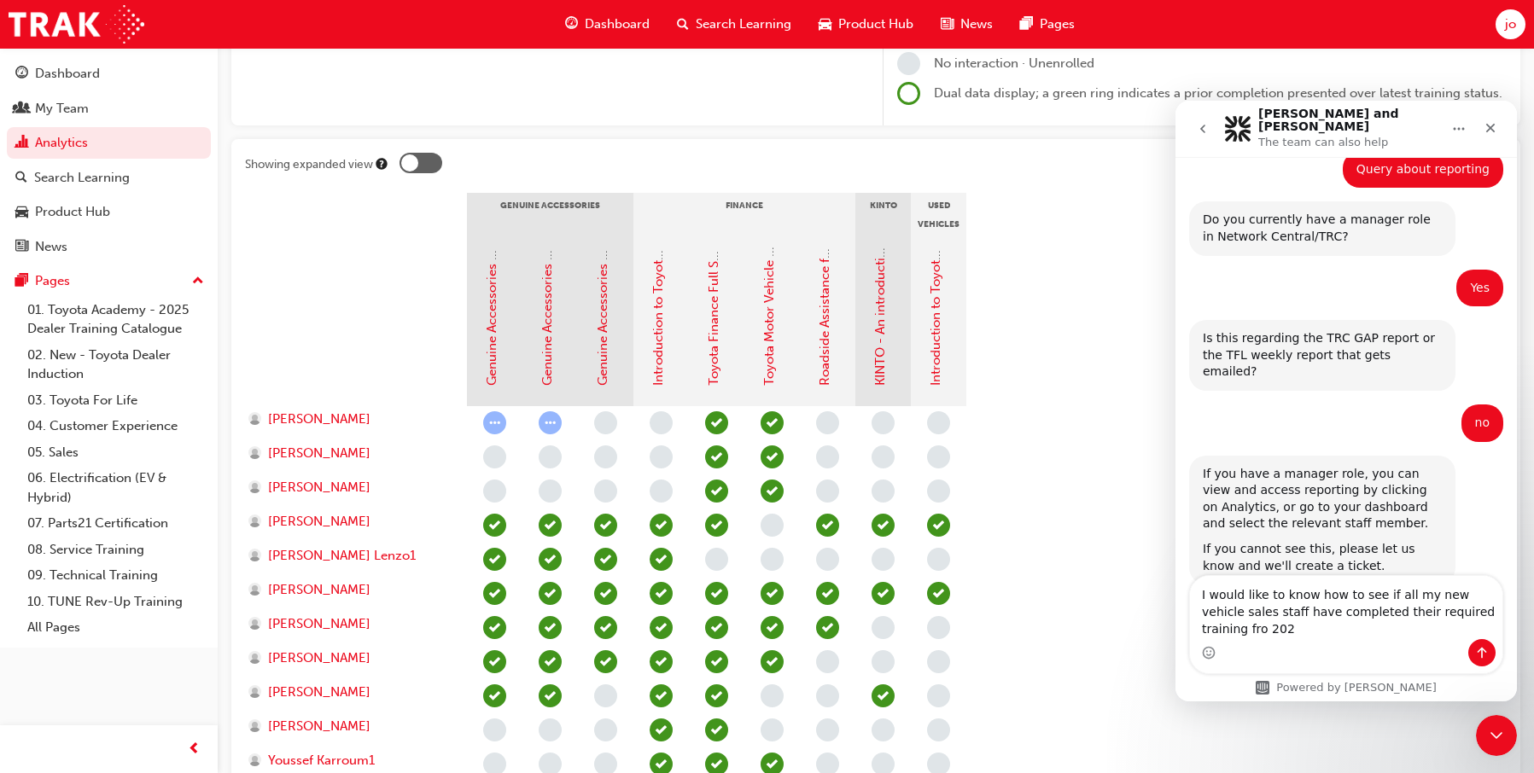
type textarea "I would like to know how to see if all my new vehicle sales staff have complete…"
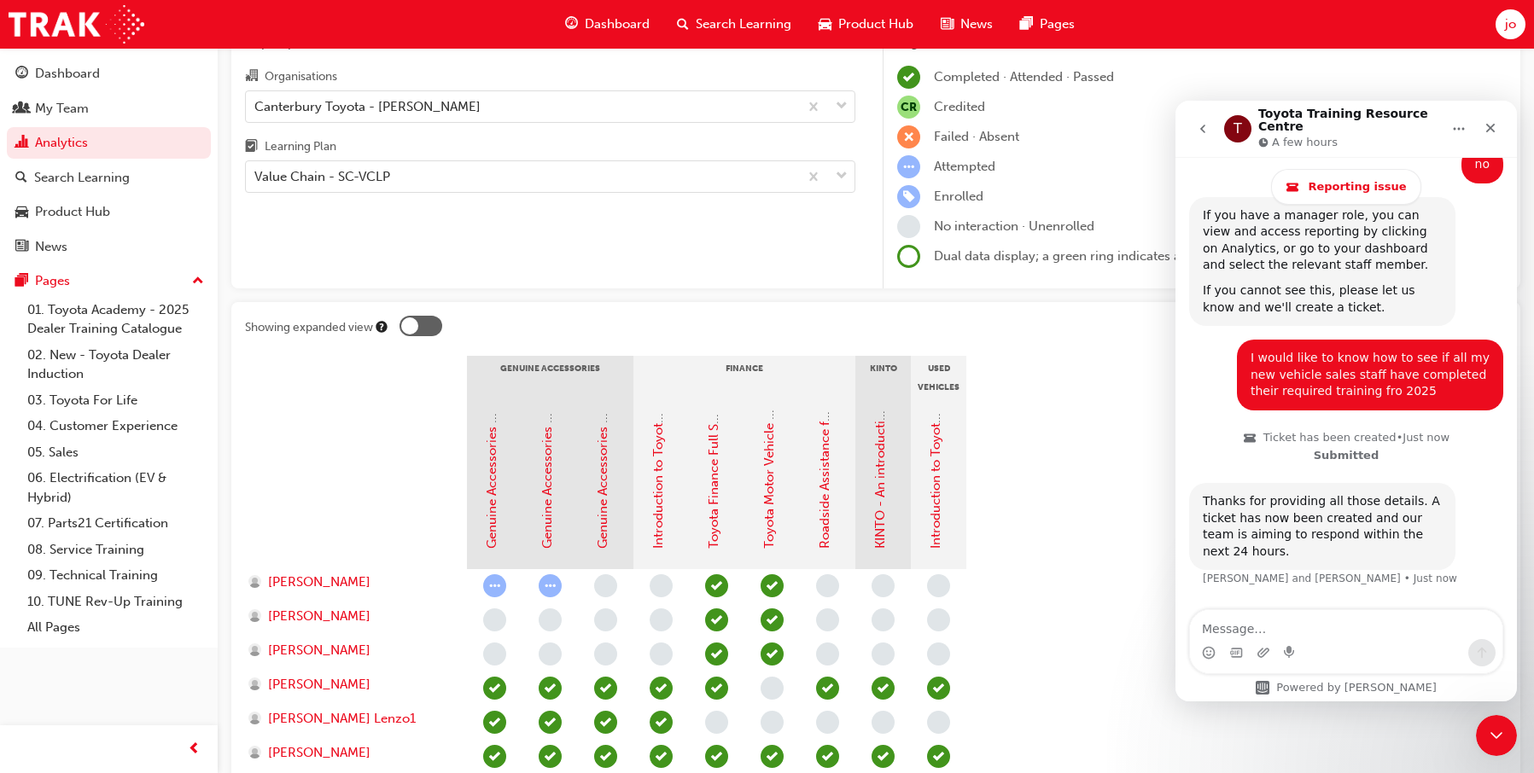
scroll to position [0, 0]
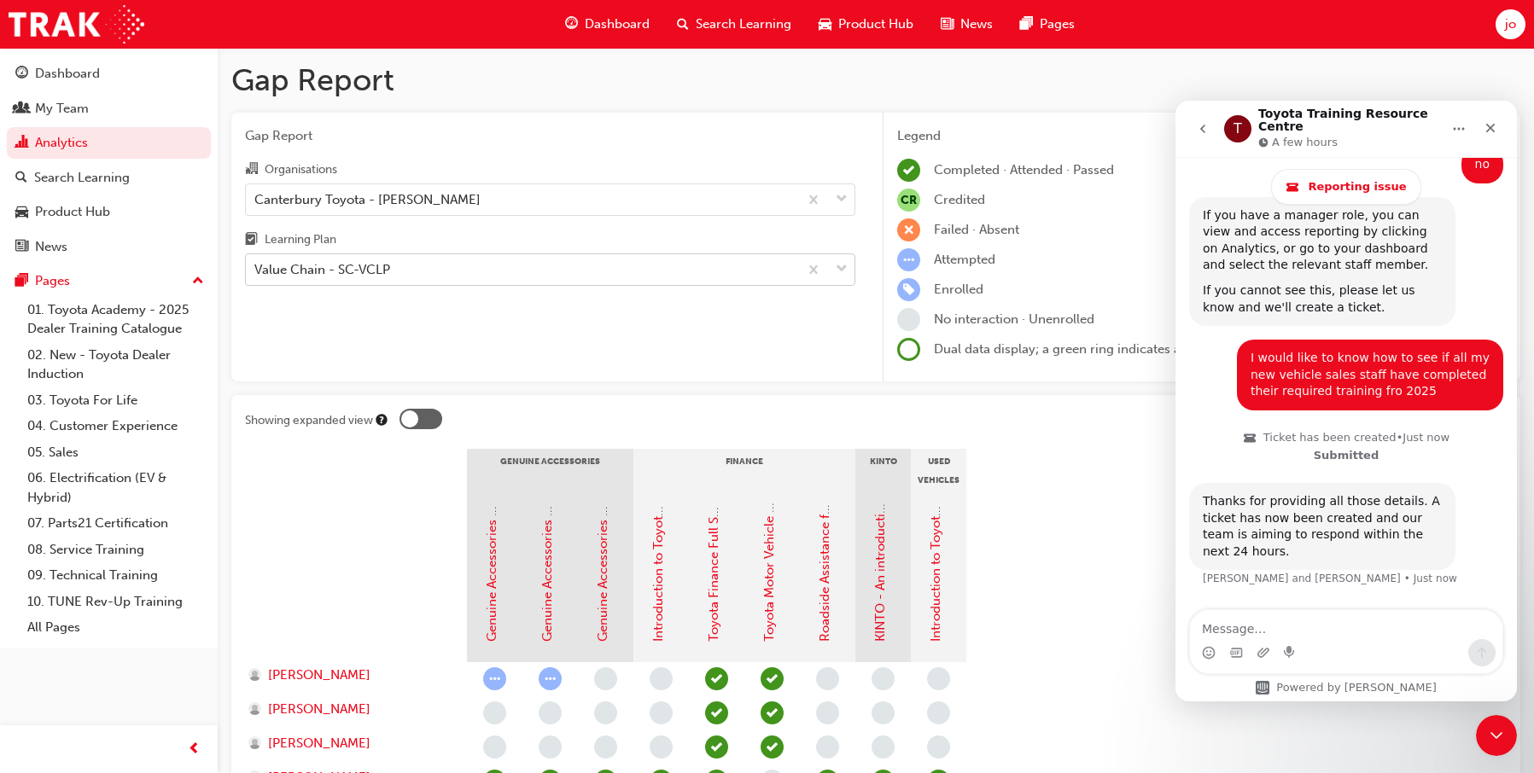
click at [573, 269] on div "Value Chain - SC-VCLP" at bounding box center [522, 270] width 552 height 30
click at [256, 269] on input "Learning Plan Value Chain - SC-VCLP" at bounding box center [255, 269] width 2 height 15
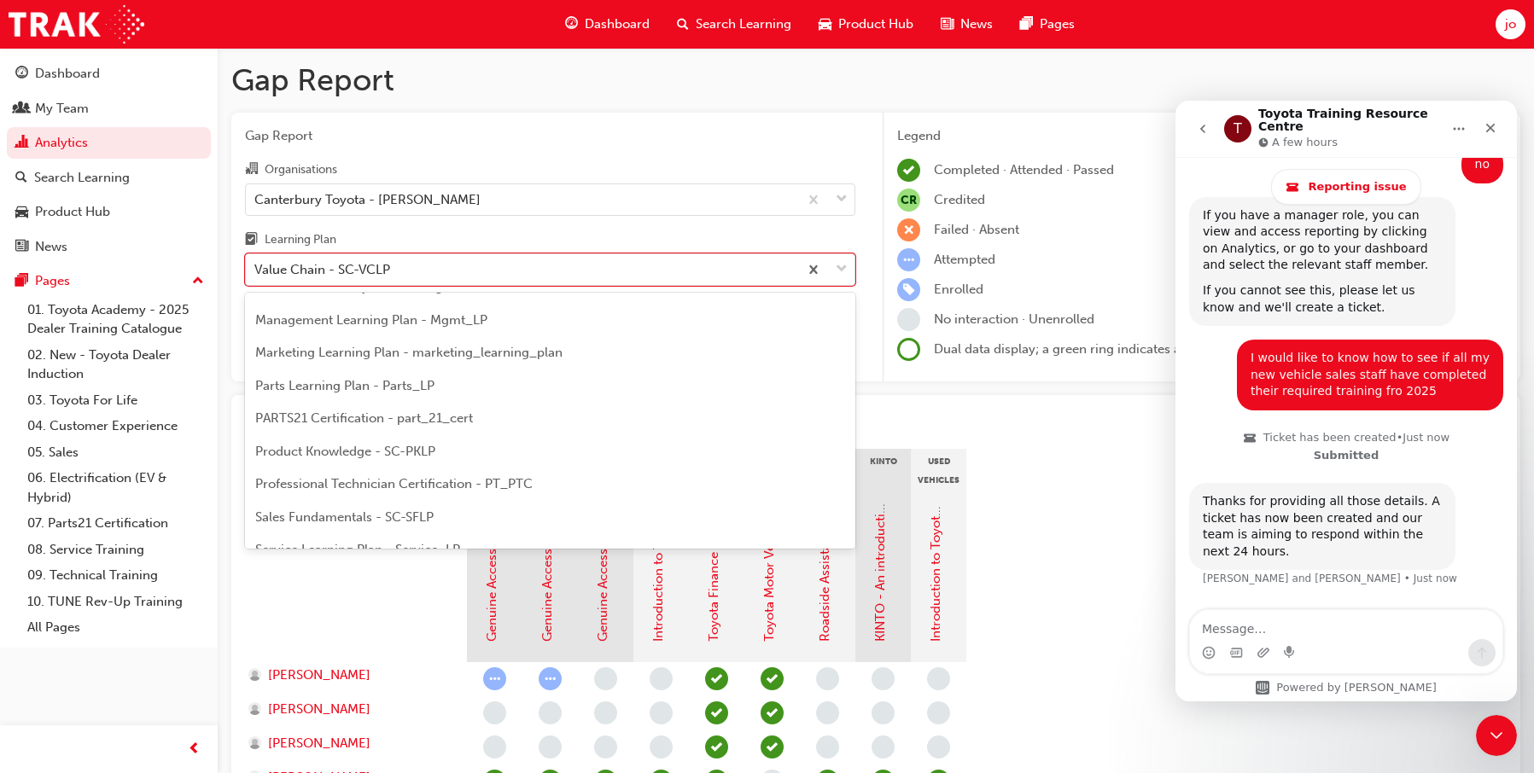
scroll to position [395, 0]
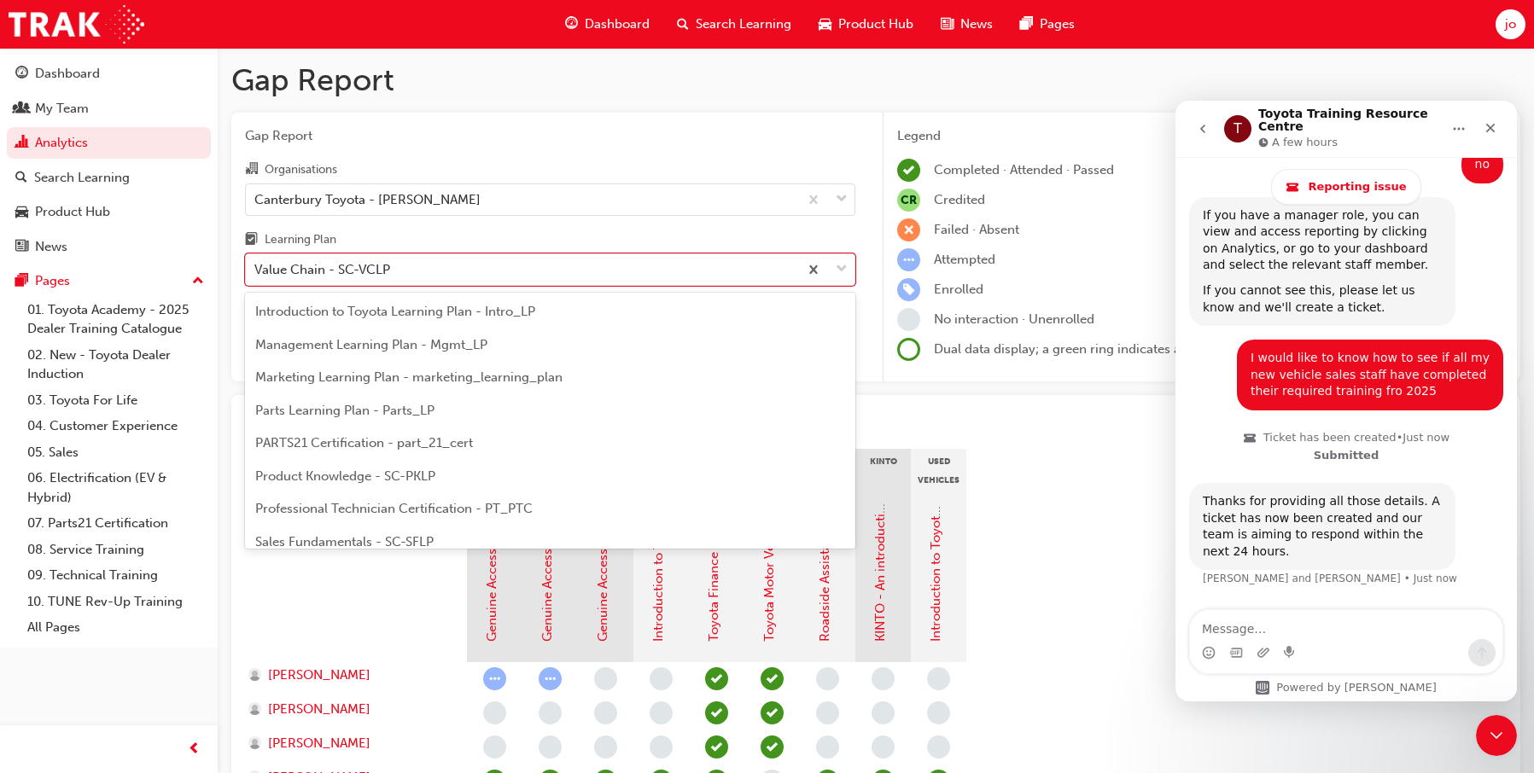
click at [401, 478] on span "Product Knowledge - SC-PKLP" at bounding box center [345, 476] width 180 height 15
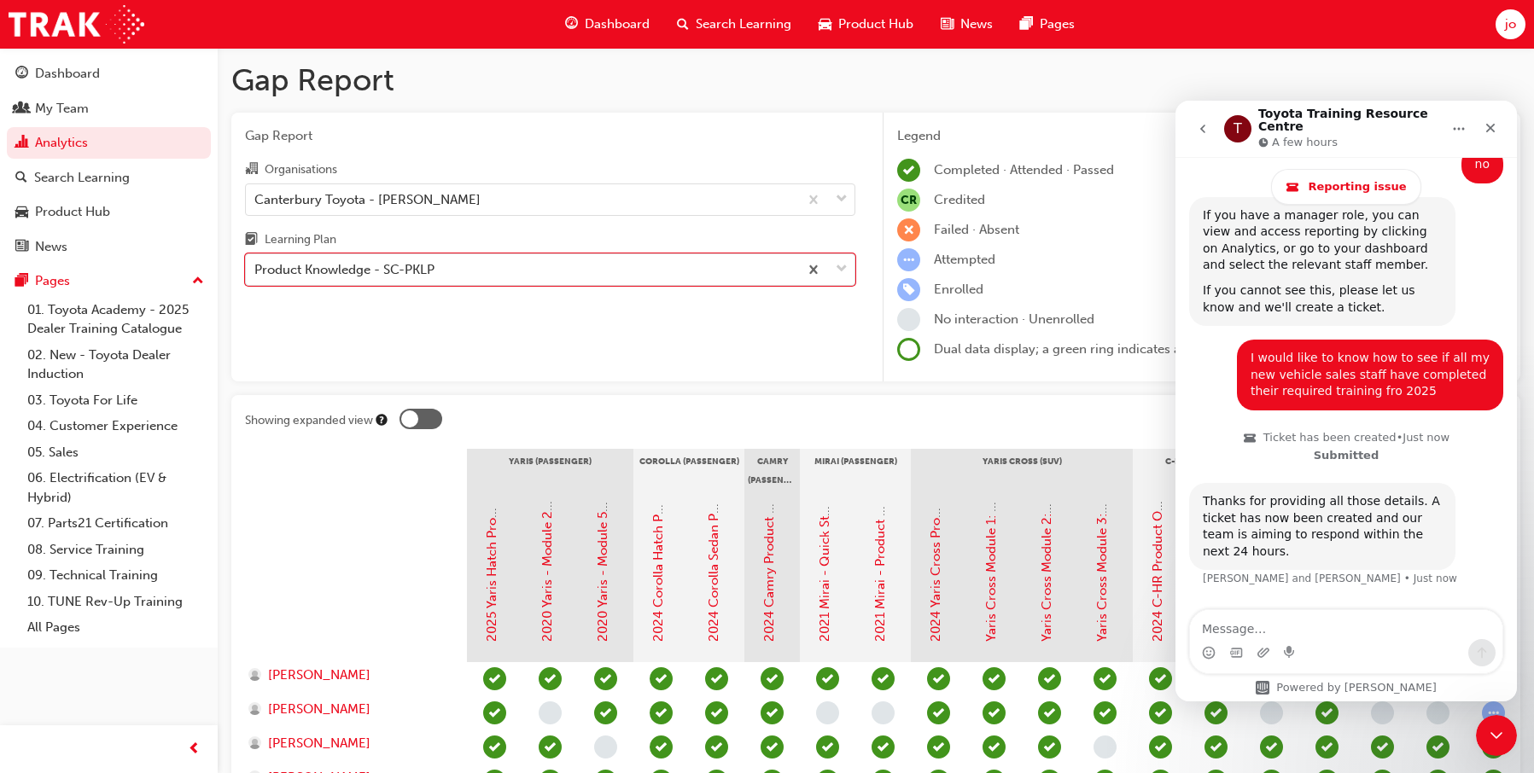
click at [1196, 127] on icon "go back" at bounding box center [1203, 129] width 14 height 14
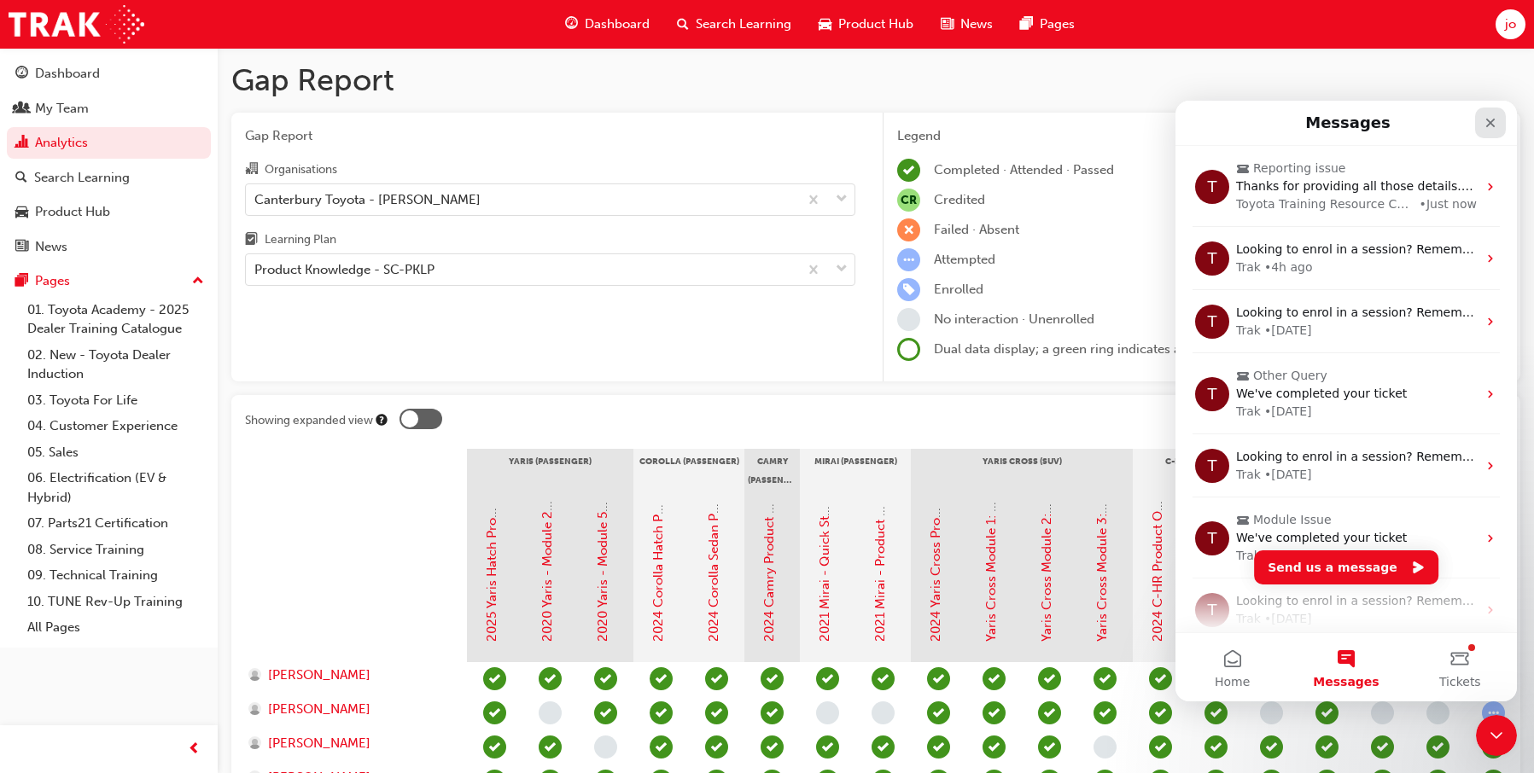
click at [1490, 117] on icon "Close" at bounding box center [1491, 123] width 14 height 14
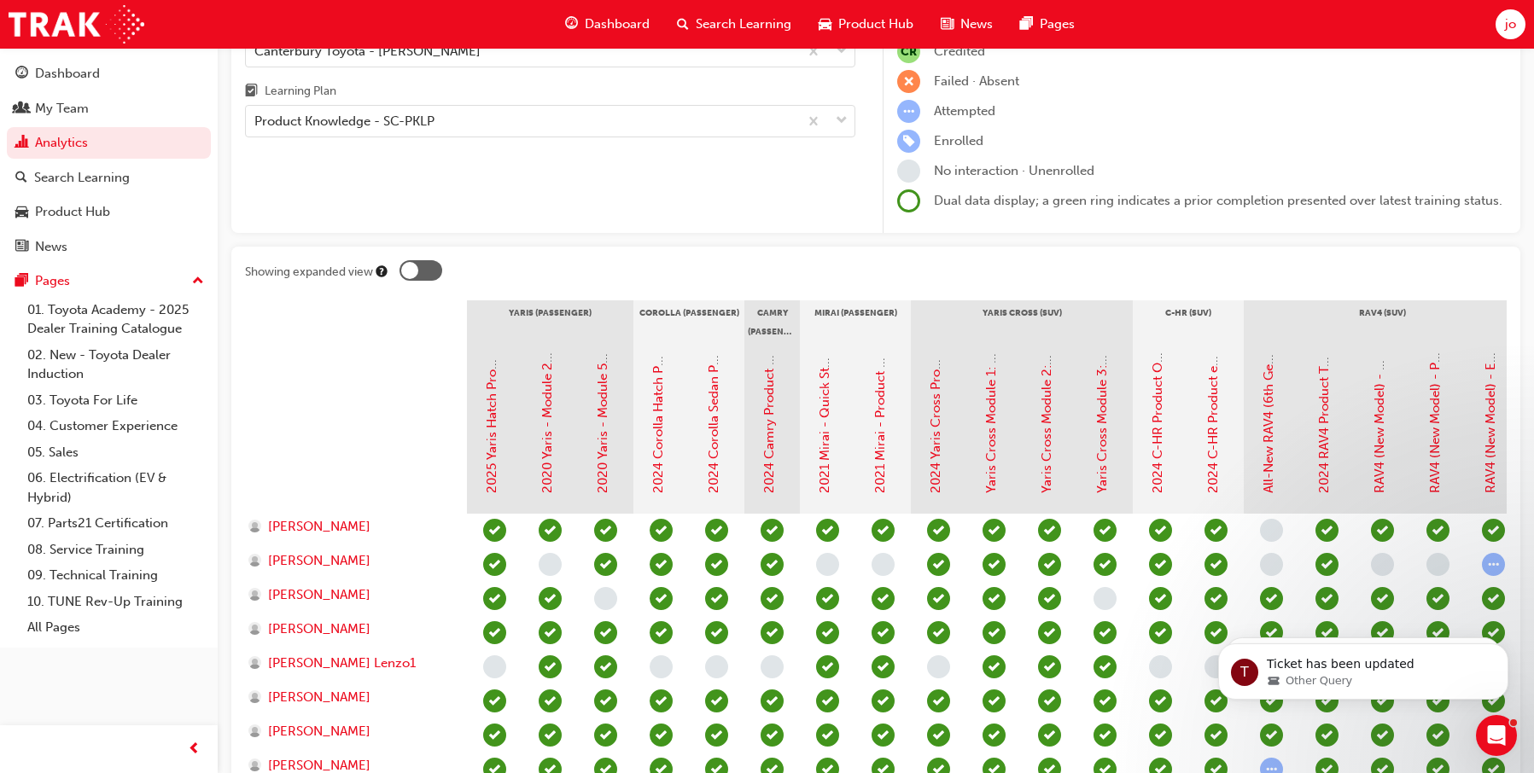
scroll to position [79, 0]
